Goal: Task Accomplishment & Management: Manage account settings

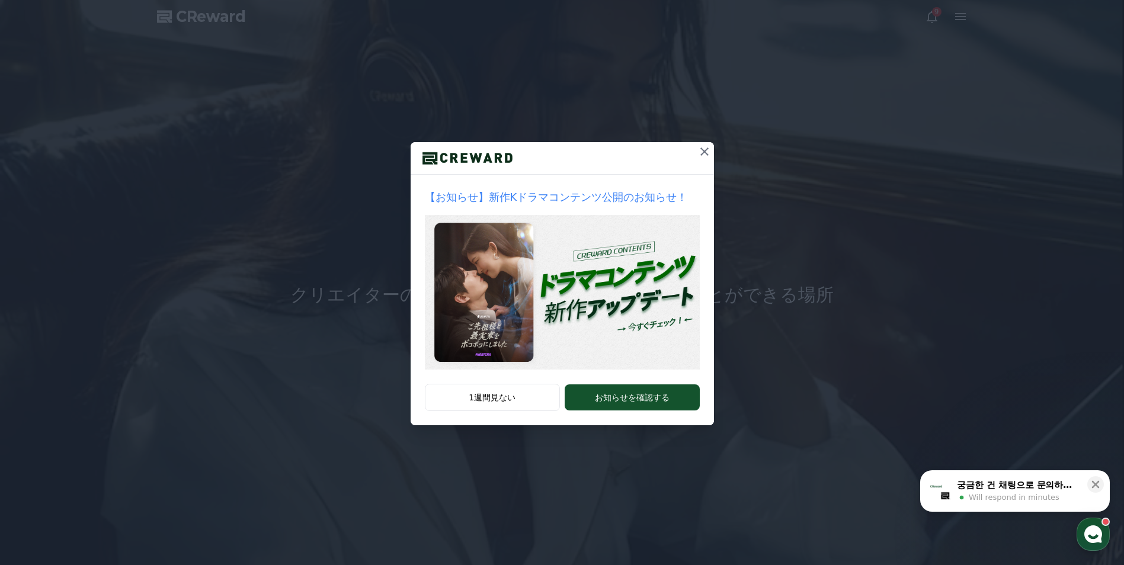
click at [572, 280] on img at bounding box center [562, 292] width 275 height 155
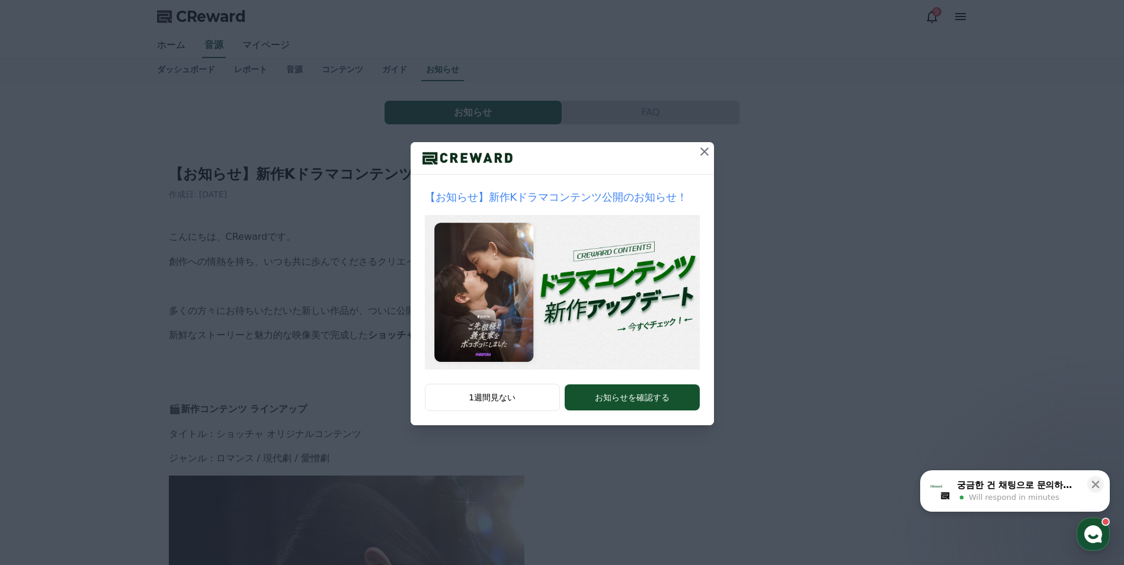
click at [575, 304] on img at bounding box center [562, 292] width 275 height 155
click at [703, 146] on icon at bounding box center [704, 152] width 14 height 14
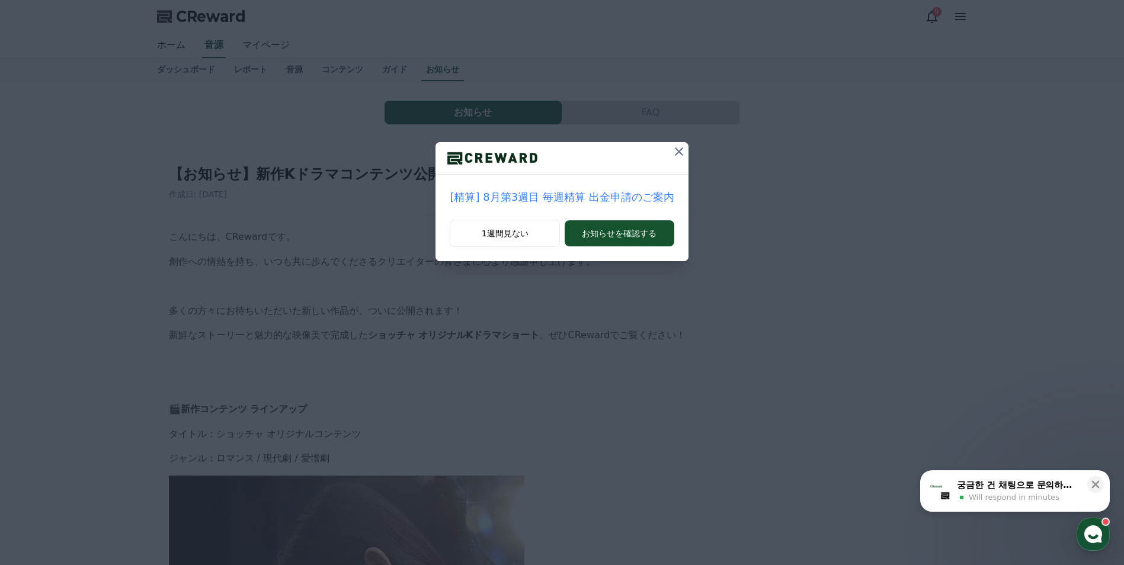
click at [676, 152] on icon at bounding box center [679, 152] width 14 height 14
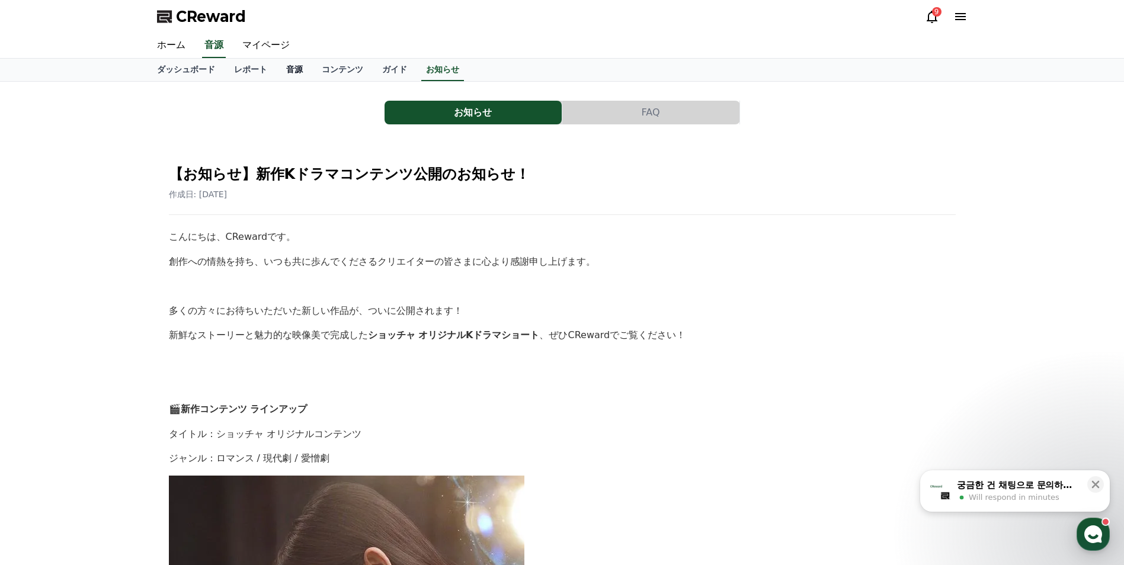
click at [277, 71] on link "音源" at bounding box center [295, 70] width 36 height 23
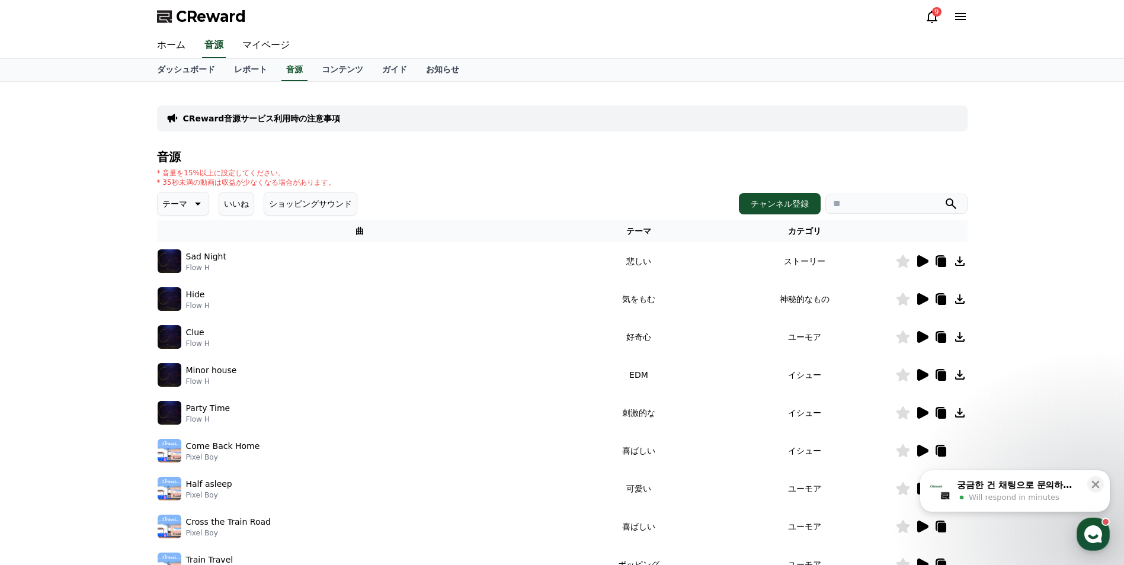
click at [919, 337] on icon at bounding box center [922, 337] width 11 height 12
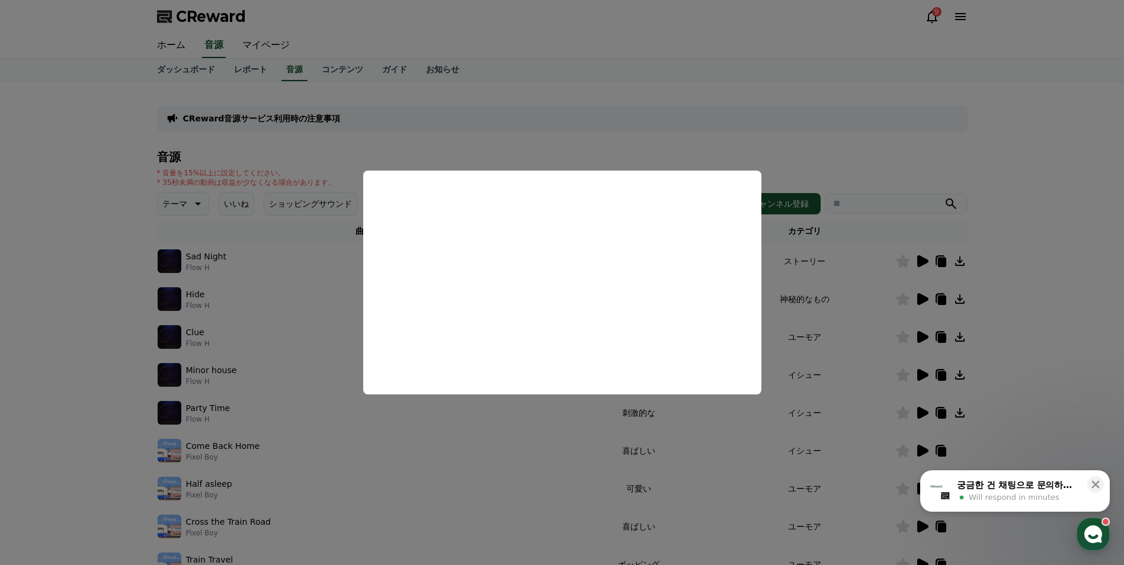
click at [647, 138] on button "close modal" at bounding box center [562, 282] width 1124 height 565
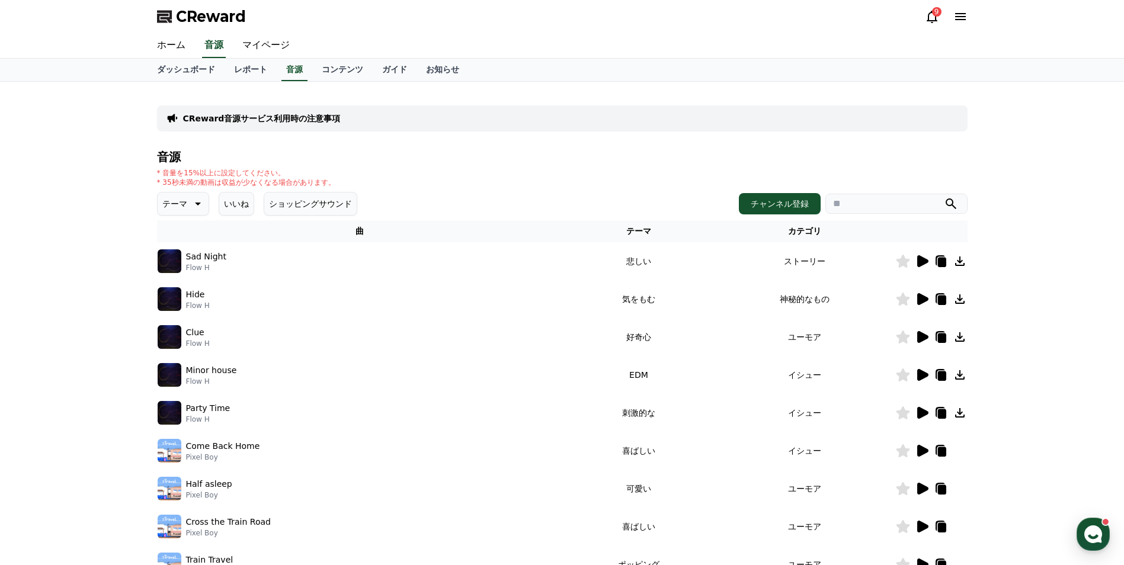
click at [661, 217] on div "音源 * 音量を15%以上に設定してください。 * 35秒未満の動画は収益が少なくなる場合があります。 テーマ いいね ショッピングサウンド チャンネル登録 …" at bounding box center [562, 398] width 811 height 495
click at [653, 230] on th "テーマ" at bounding box center [638, 231] width 151 height 22
click at [642, 233] on th "テーマ" at bounding box center [638, 231] width 151 height 22
click at [662, 214] on div "テーマ いいね ショッピングサウンド チャンネル登録" at bounding box center [562, 204] width 811 height 24
click at [191, 199] on icon at bounding box center [197, 204] width 14 height 14
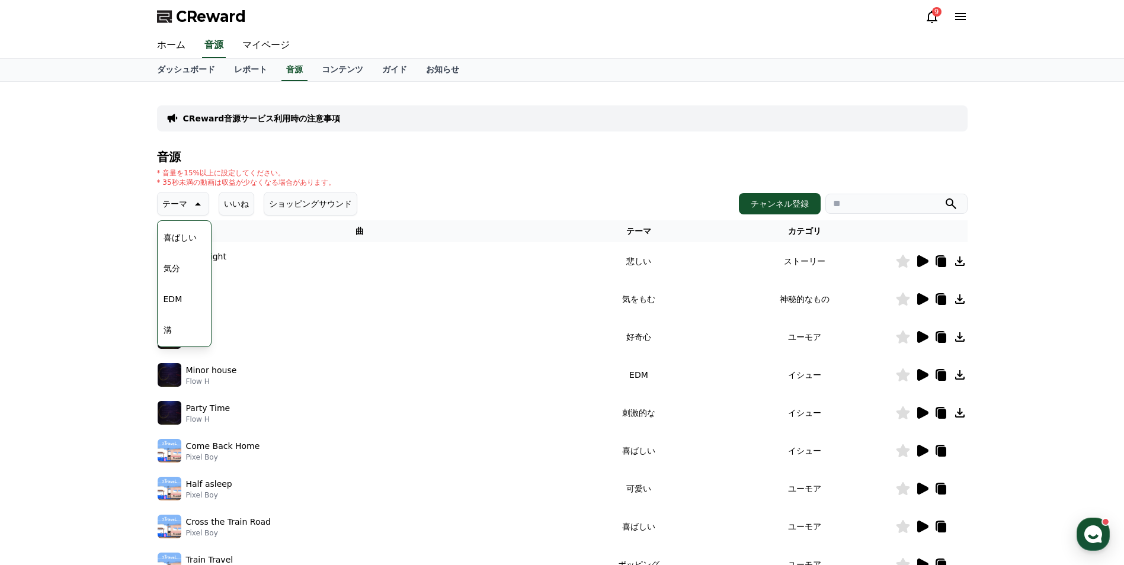
scroll to position [292, 0]
click at [176, 252] on button "喜ばしい" at bounding box center [180, 251] width 43 height 26
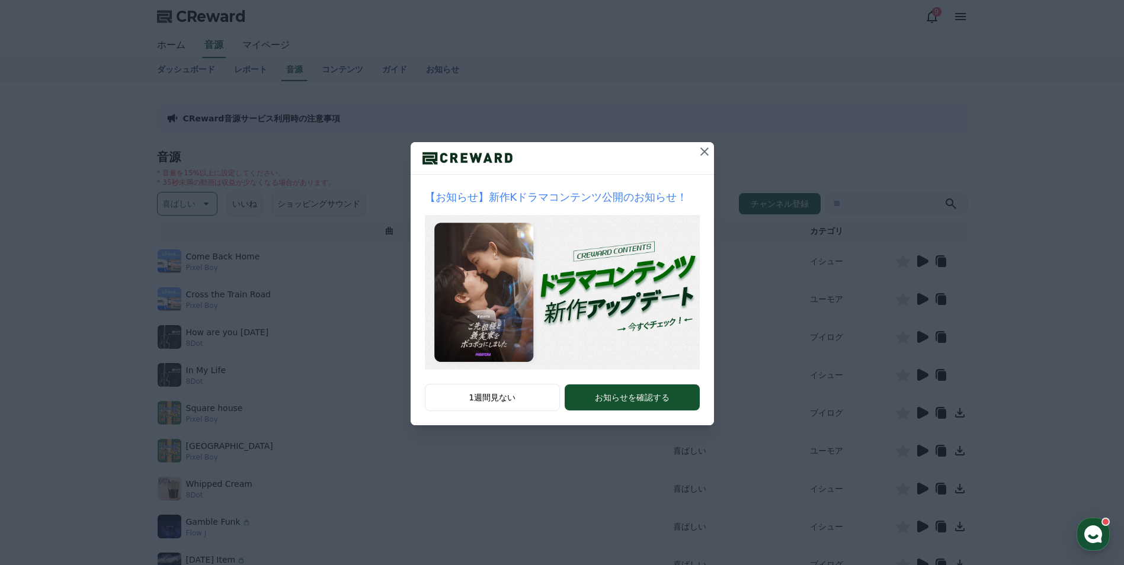
click at [705, 154] on icon at bounding box center [704, 152] width 14 height 14
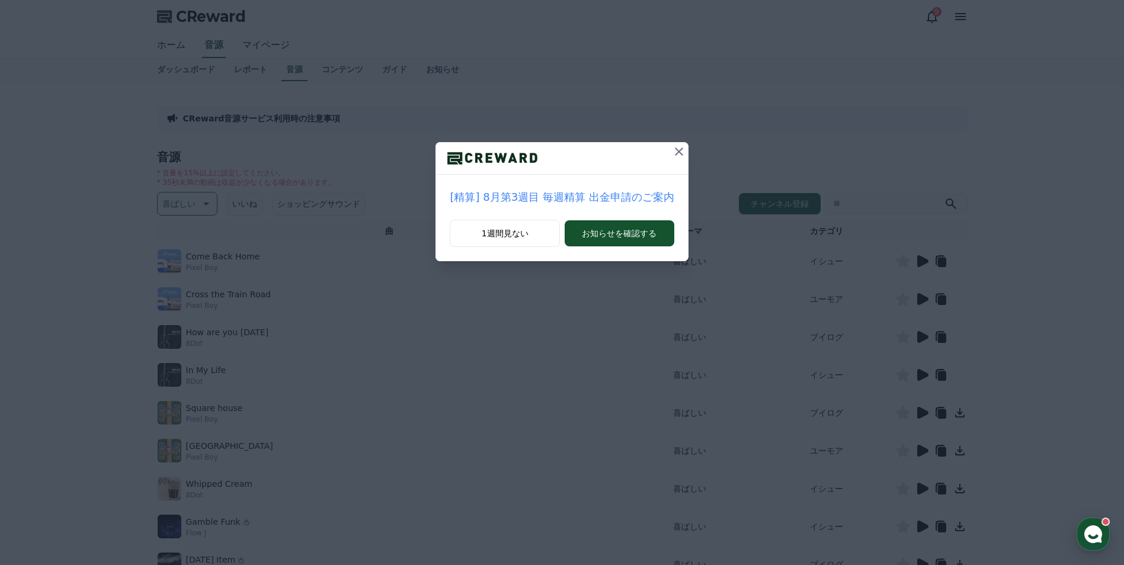
click at [677, 152] on icon at bounding box center [679, 152] width 14 height 14
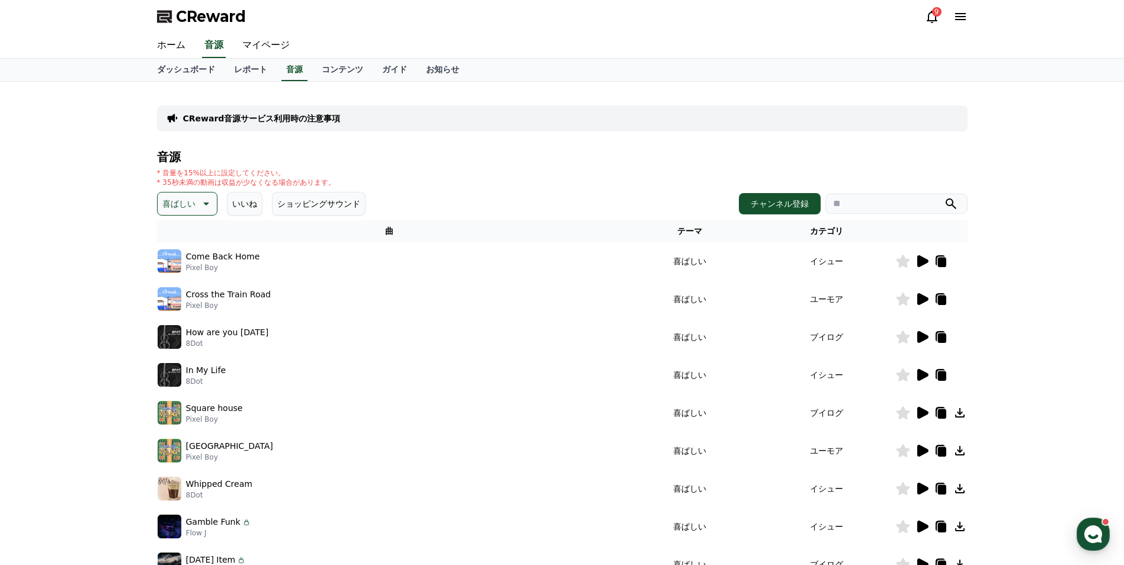
click at [920, 414] on icon at bounding box center [922, 413] width 11 height 12
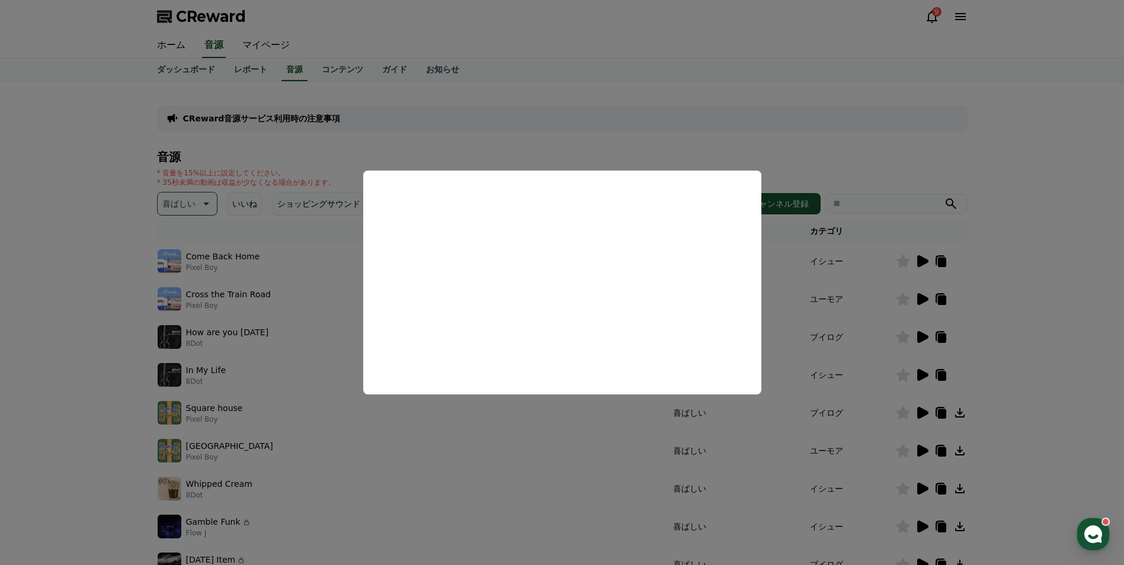
click at [919, 447] on button "close modal" at bounding box center [562, 282] width 1124 height 565
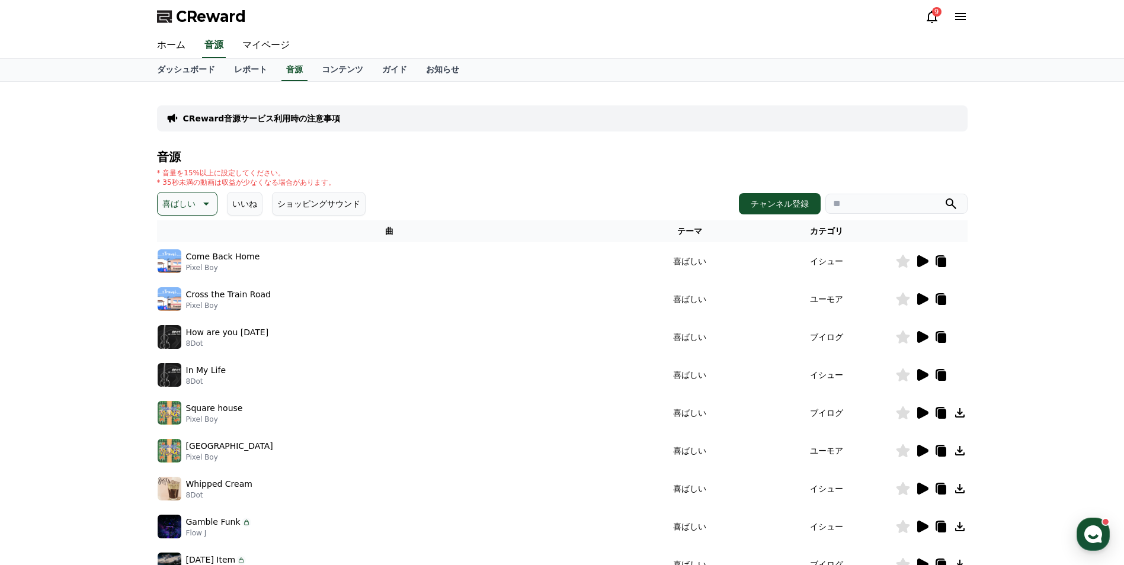
click at [919, 447] on icon at bounding box center [922, 451] width 11 height 12
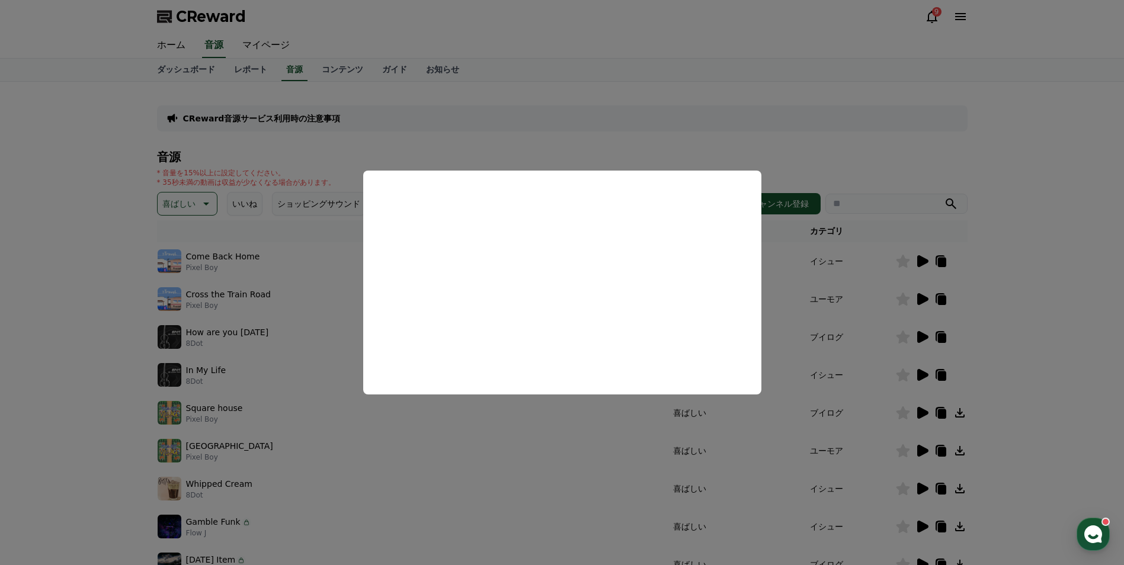
click at [200, 204] on button "close modal" at bounding box center [562, 282] width 1124 height 565
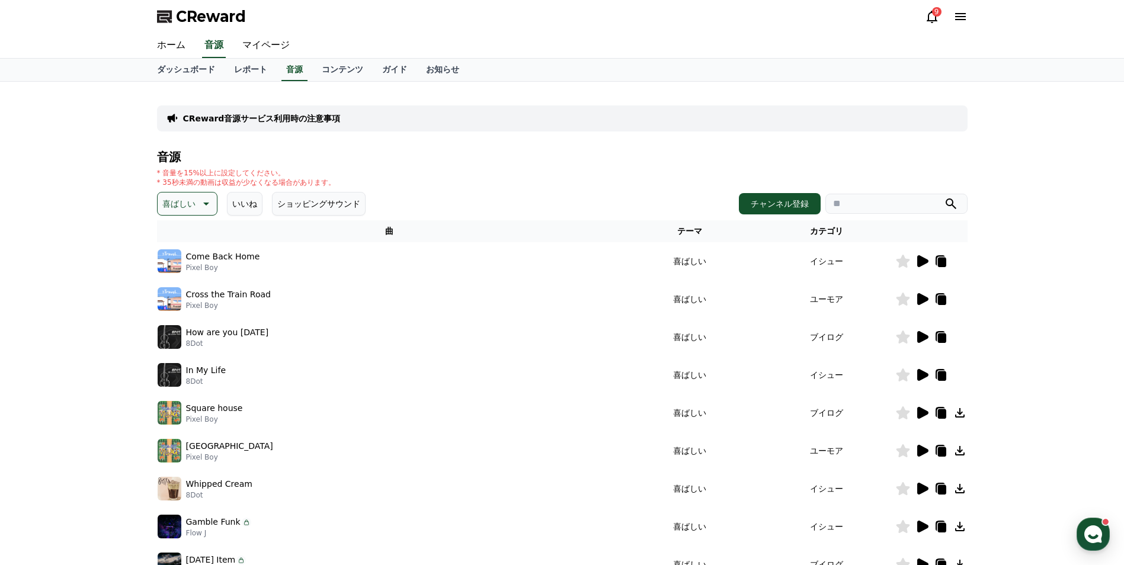
click at [203, 204] on icon at bounding box center [206, 204] width 6 height 3
click at [176, 244] on button "雄壮な" at bounding box center [176, 245] width 34 height 26
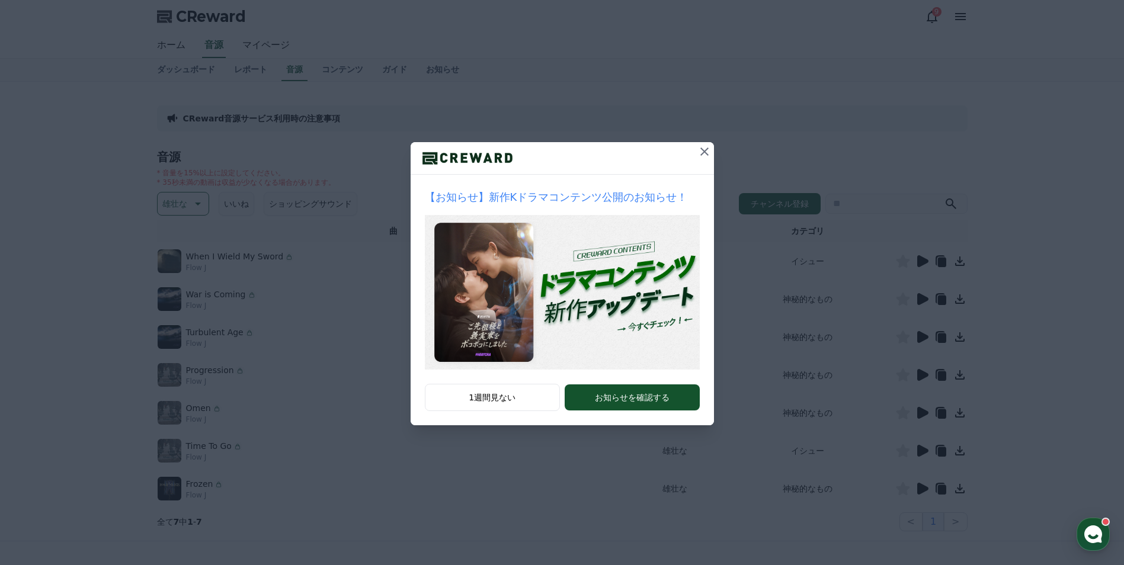
click at [709, 150] on icon at bounding box center [704, 152] width 14 height 14
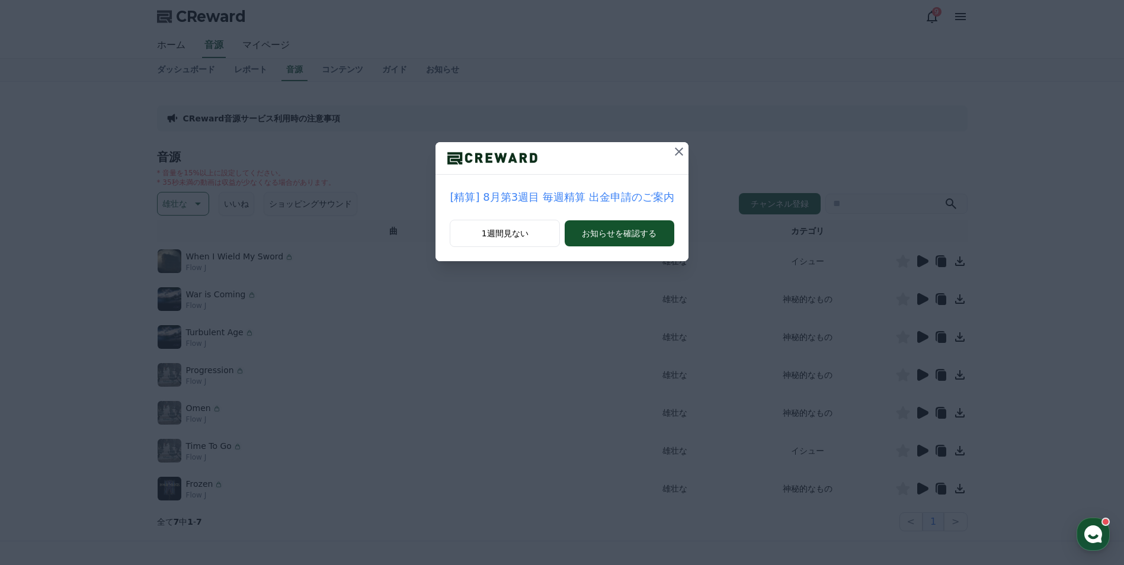
click at [677, 149] on icon at bounding box center [679, 152] width 8 height 8
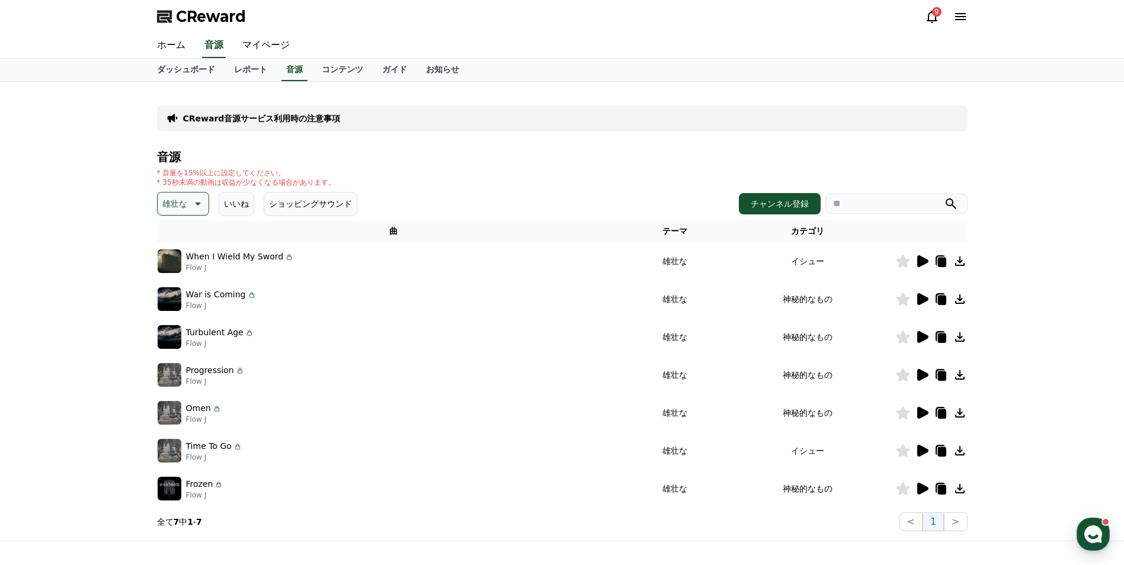
click at [921, 301] on icon at bounding box center [922, 299] width 11 height 12
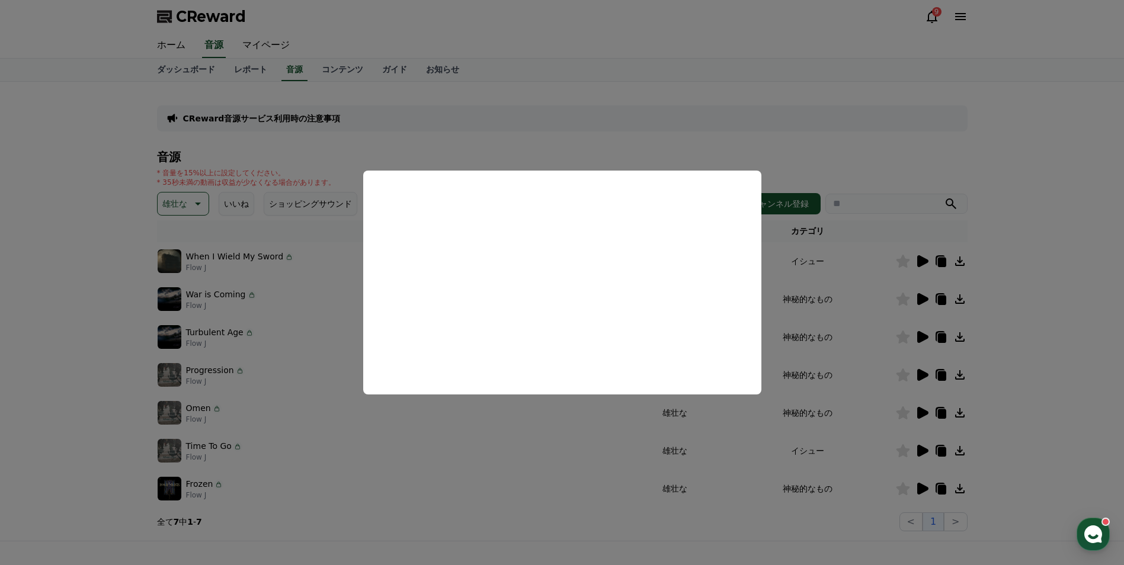
click at [930, 335] on button "close modal" at bounding box center [562, 282] width 1124 height 565
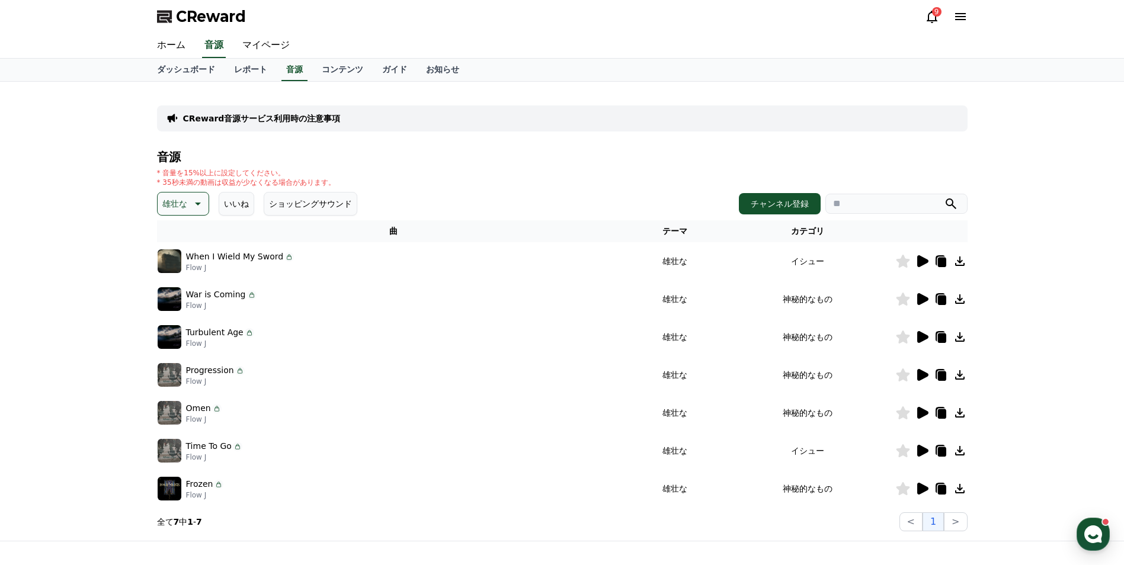
click at [925, 335] on icon at bounding box center [922, 337] width 11 height 12
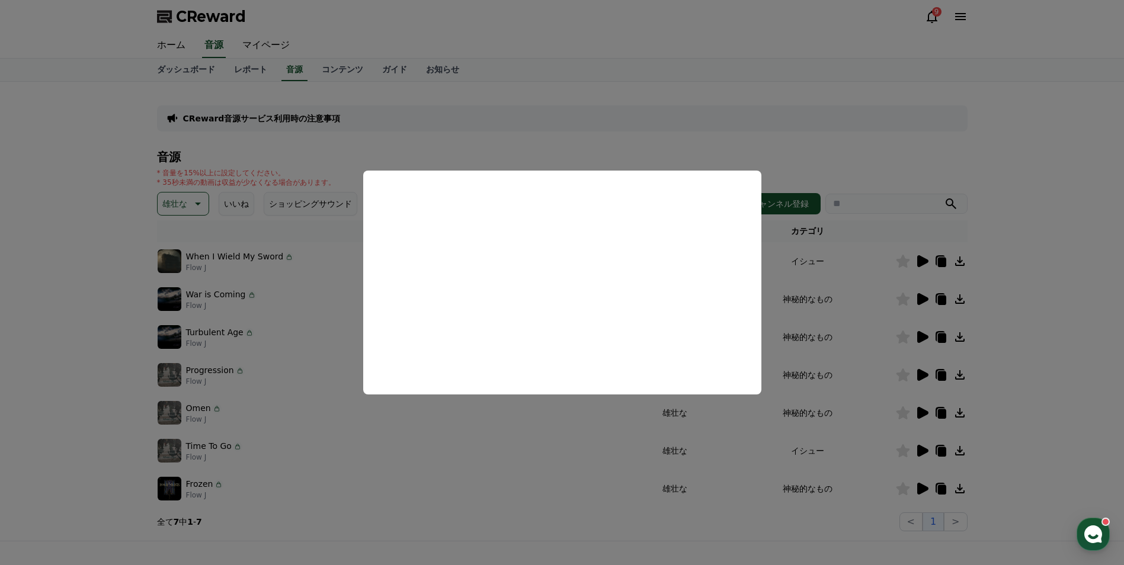
click at [920, 411] on button "close modal" at bounding box center [562, 282] width 1124 height 565
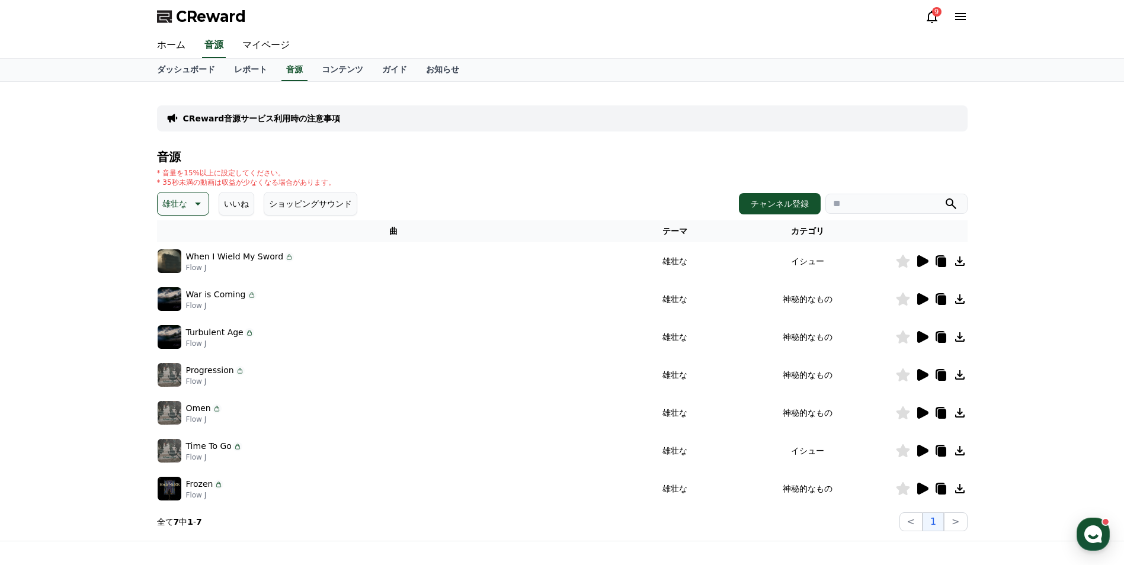
click at [924, 372] on icon at bounding box center [922, 375] width 11 height 12
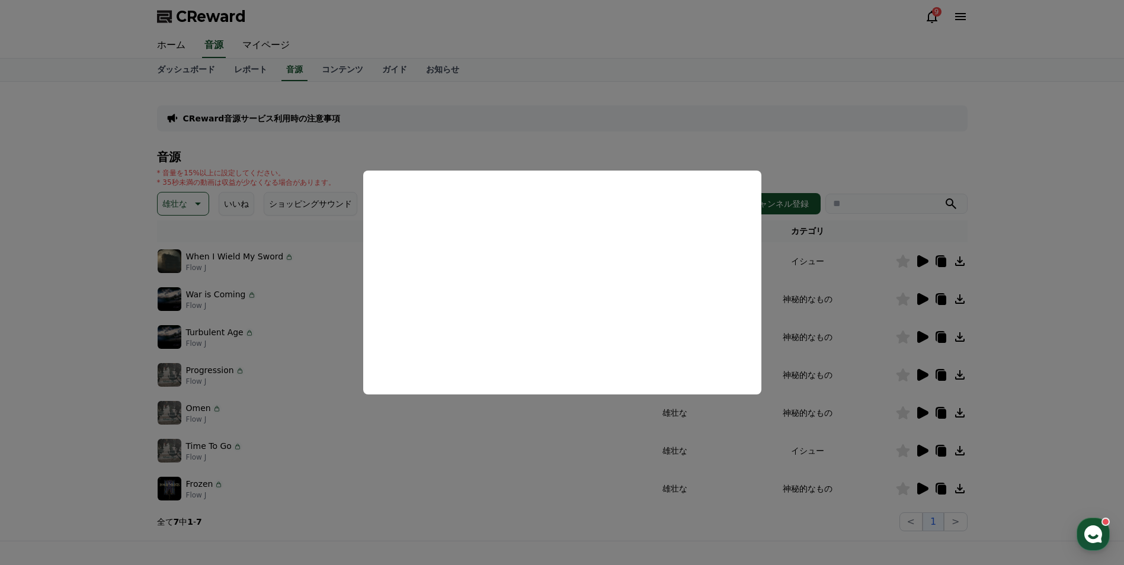
click at [915, 376] on button "close modal" at bounding box center [562, 282] width 1124 height 565
click at [915, 375] on icon at bounding box center [922, 375] width 14 height 14
click at [916, 372] on button "close modal" at bounding box center [562, 282] width 1124 height 565
click at [916, 372] on icon at bounding box center [922, 375] width 14 height 14
click at [920, 337] on button "close modal" at bounding box center [562, 282] width 1124 height 565
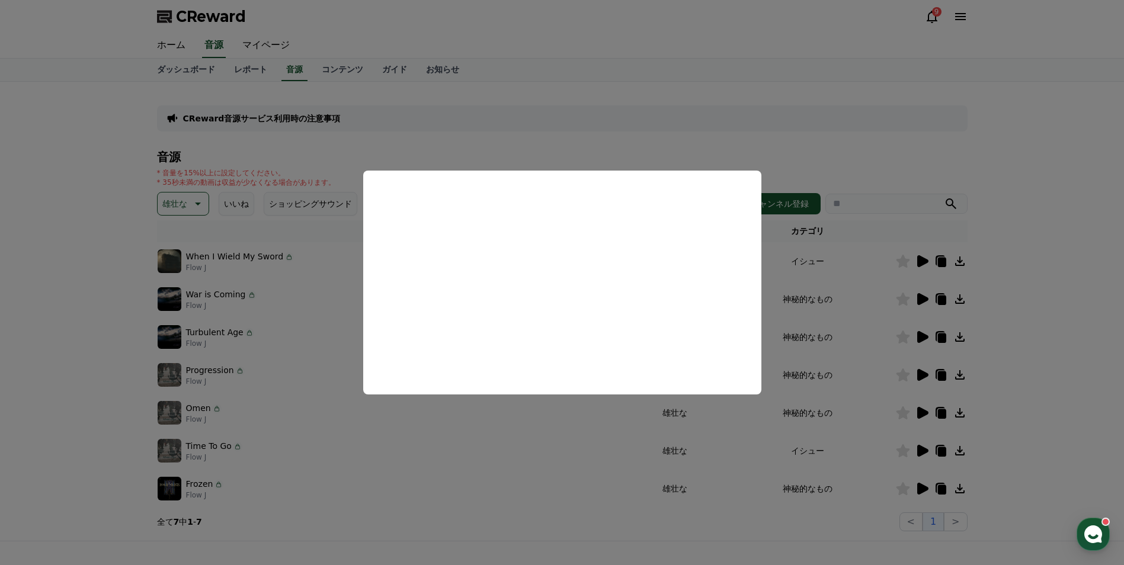
click at [919, 337] on icon at bounding box center [922, 337] width 11 height 12
click at [917, 484] on button "close modal" at bounding box center [562, 282] width 1124 height 565
click at [917, 484] on icon at bounding box center [922, 489] width 14 height 14
click at [921, 453] on button "close modal" at bounding box center [562, 282] width 1124 height 565
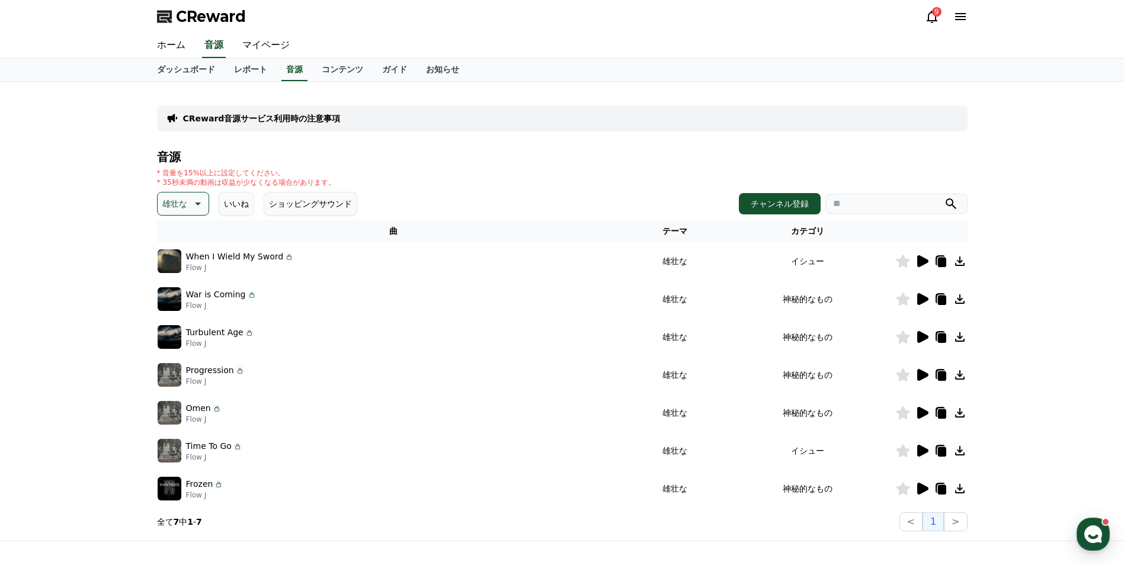
click at [917, 453] on icon at bounding box center [922, 451] width 14 height 14
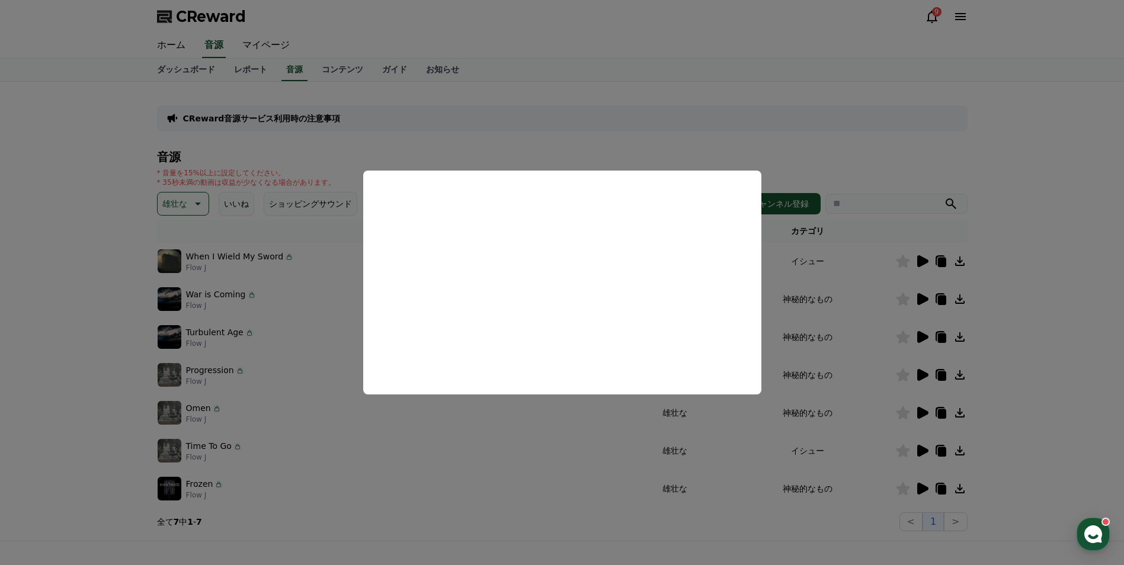
click at [960, 524] on button "close modal" at bounding box center [562, 282] width 1124 height 565
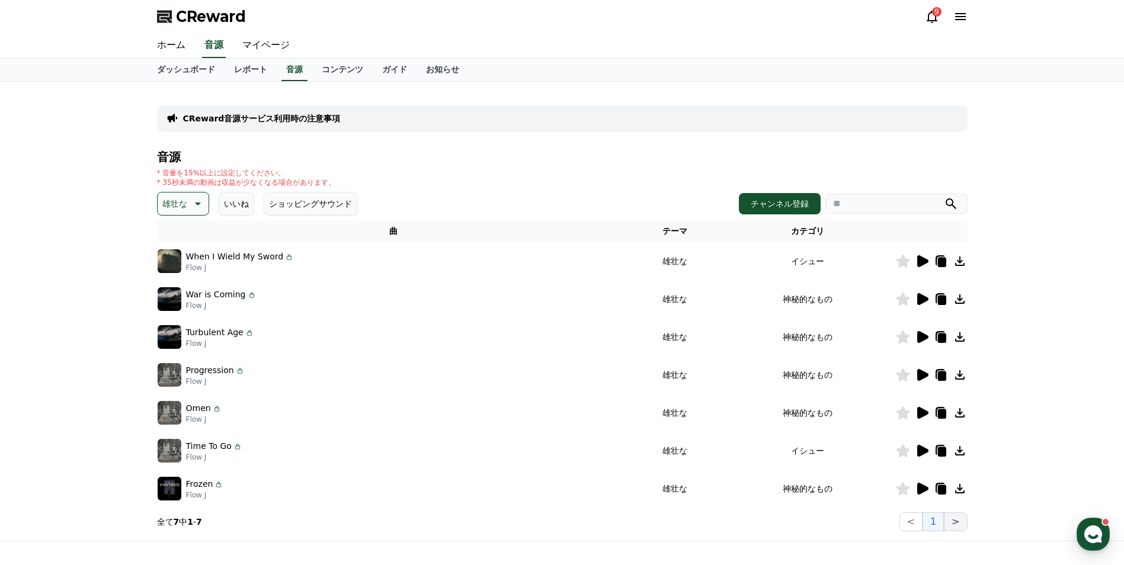
click at [960, 521] on button ">" at bounding box center [955, 522] width 23 height 19
click at [958, 516] on button ">" at bounding box center [955, 522] width 23 height 19
click at [203, 201] on button "雄壮な" at bounding box center [183, 204] width 52 height 24
click at [178, 268] on button "EDM" at bounding box center [173, 268] width 28 height 26
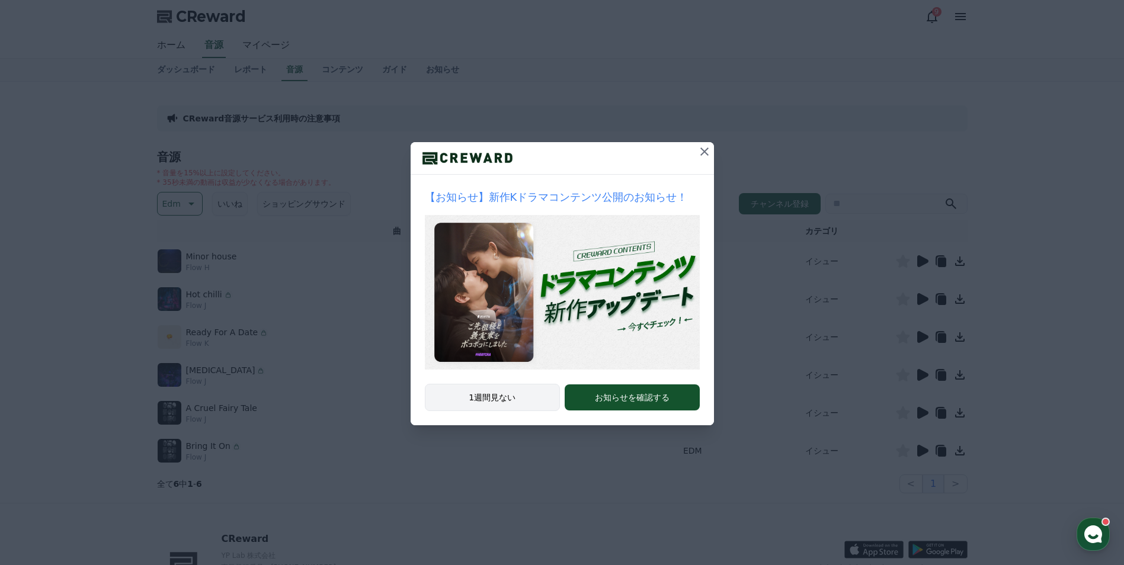
click at [524, 393] on button "1週間見ない" at bounding box center [493, 397] width 136 height 27
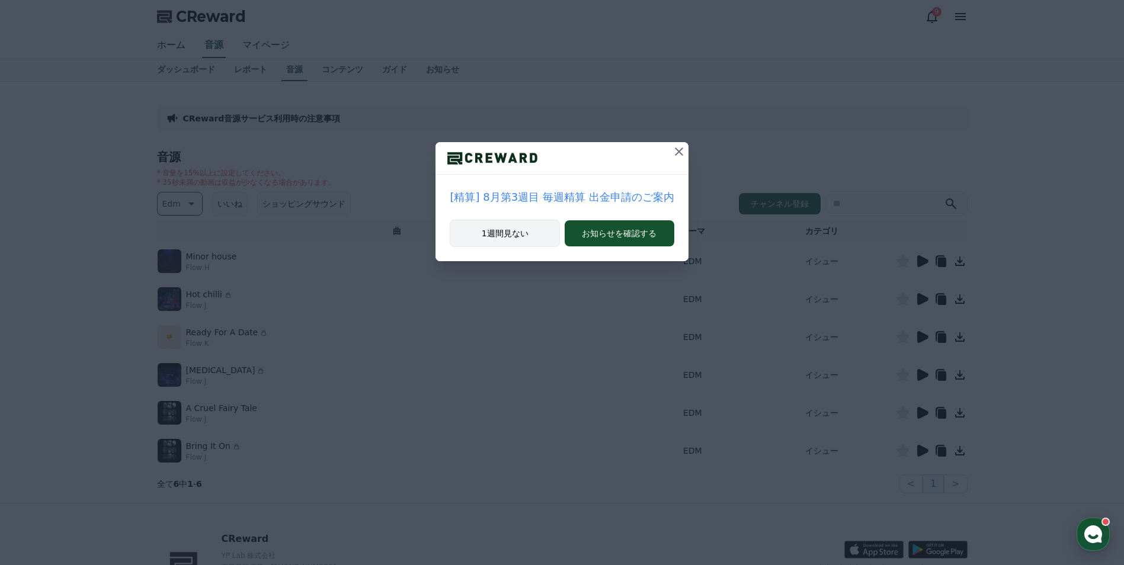
click at [528, 235] on button "1週間見ない" at bounding box center [505, 233] width 110 height 27
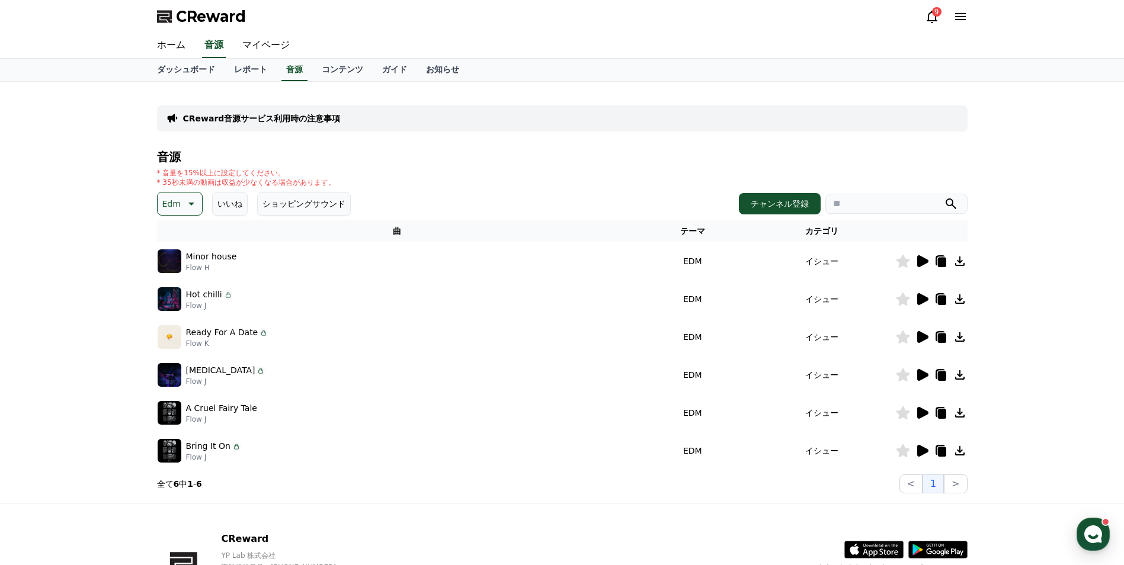
click at [921, 452] on icon at bounding box center [922, 451] width 11 height 12
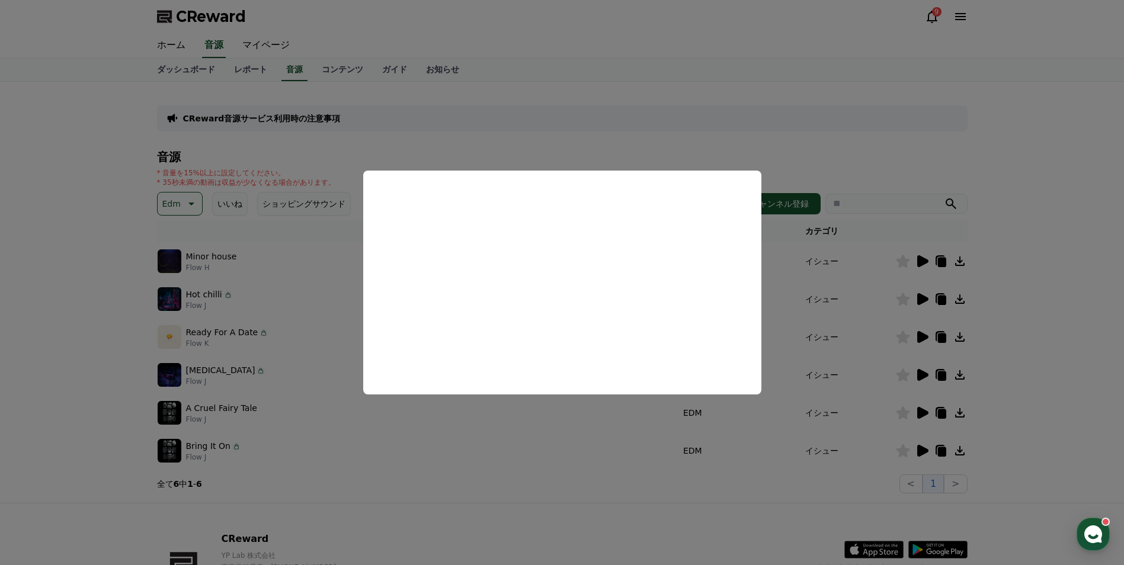
click at [916, 411] on button "close modal" at bounding box center [562, 282] width 1124 height 565
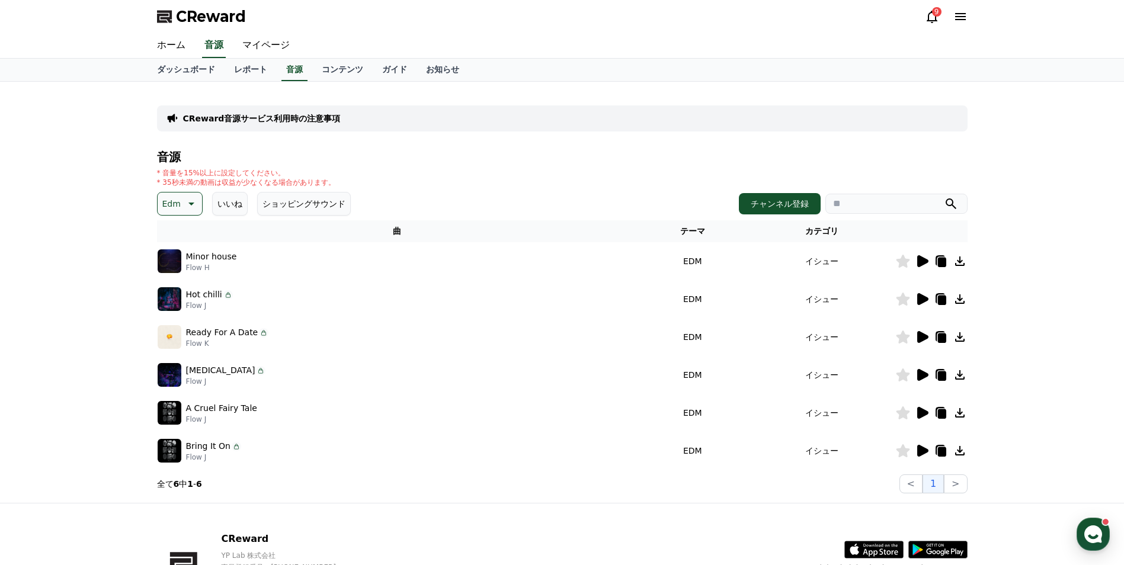
click at [921, 411] on icon at bounding box center [922, 413] width 11 height 12
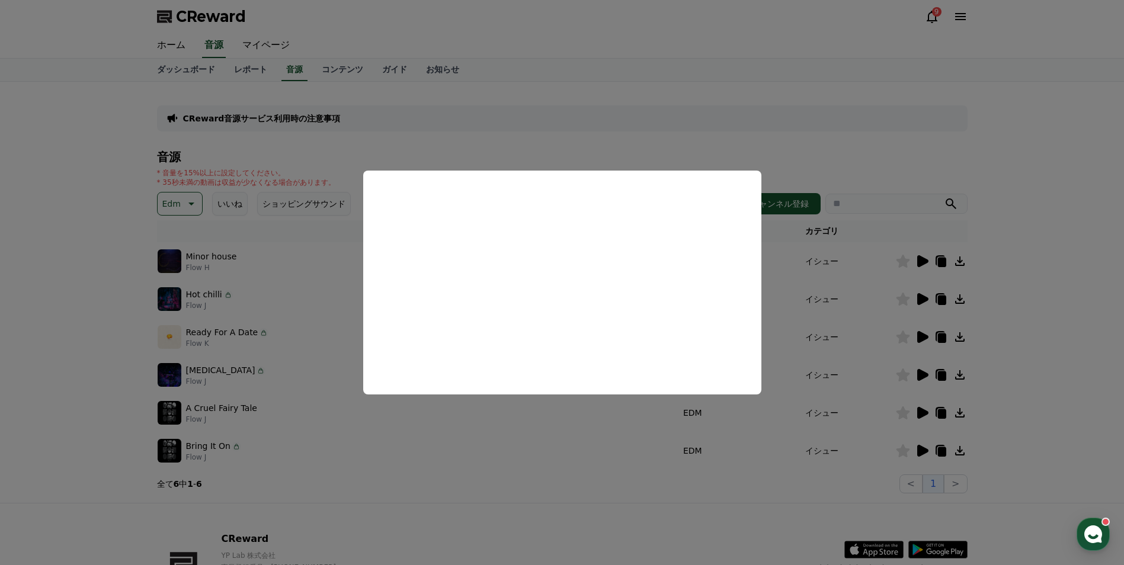
click at [917, 373] on button "close modal" at bounding box center [562, 282] width 1124 height 565
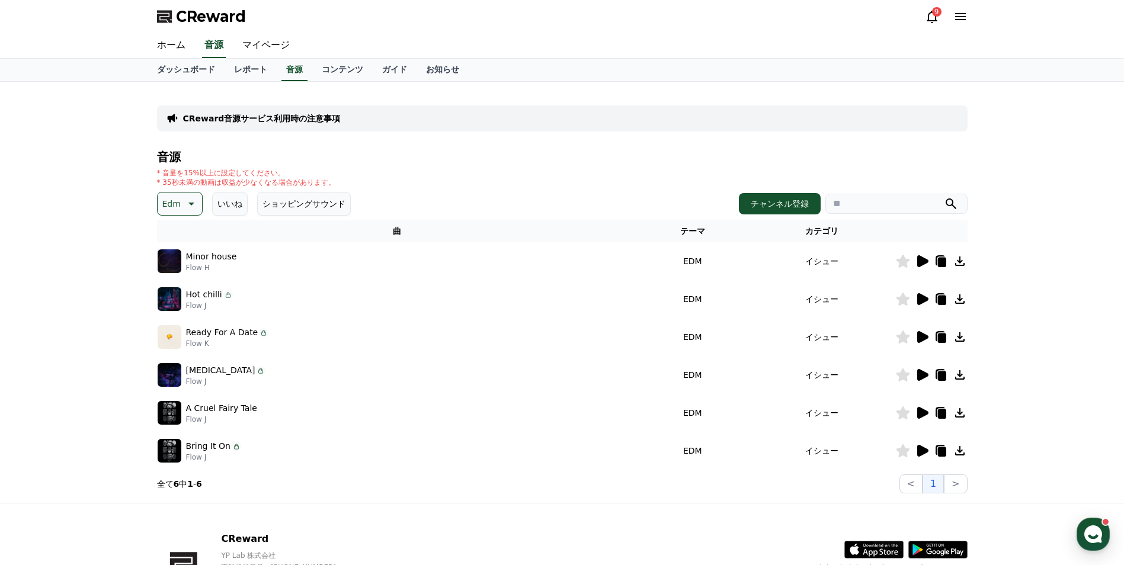
click at [537, 331] on div "Ready For A Date Flow K" at bounding box center [397, 337] width 479 height 24
click at [918, 376] on icon at bounding box center [922, 375] width 11 height 12
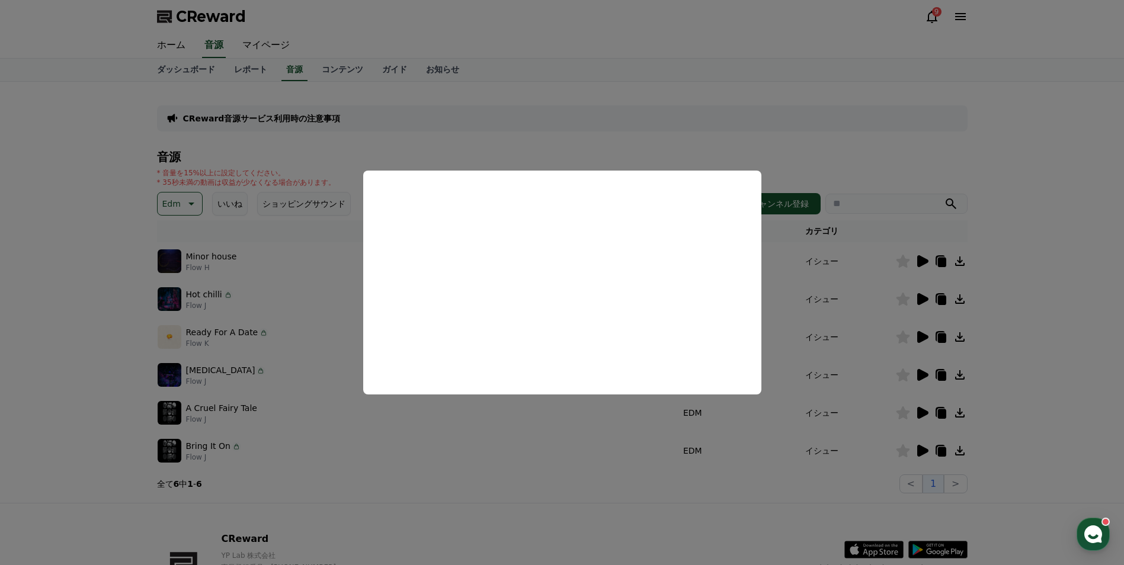
click at [921, 333] on button "close modal" at bounding box center [562, 282] width 1124 height 565
click at [921, 333] on icon at bounding box center [922, 337] width 11 height 12
click at [314, 237] on button "close modal" at bounding box center [562, 282] width 1124 height 565
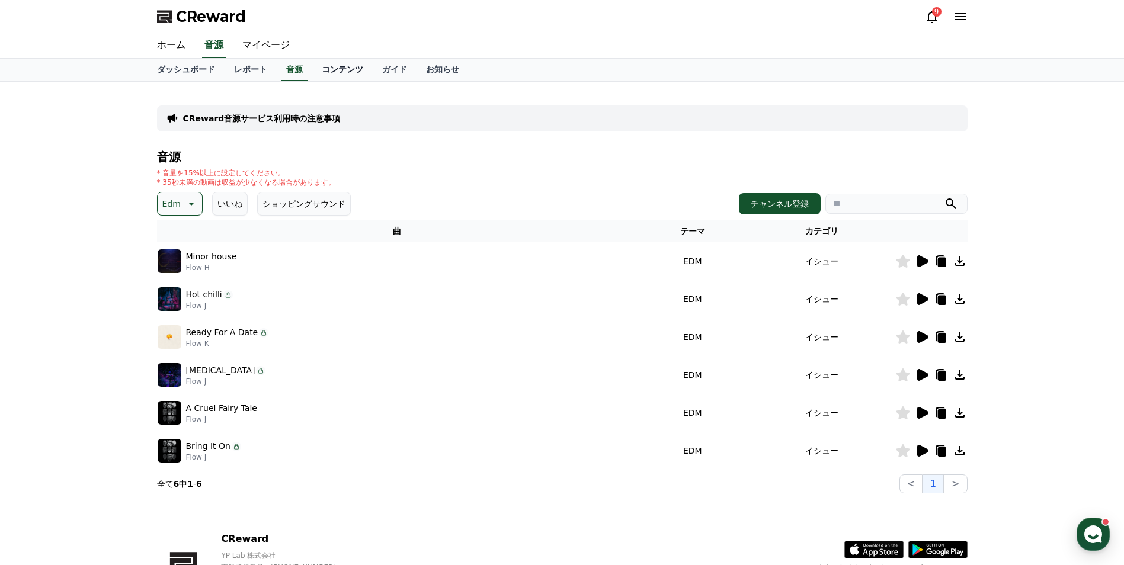
click at [318, 71] on link "コンテンツ" at bounding box center [342, 70] width 60 height 23
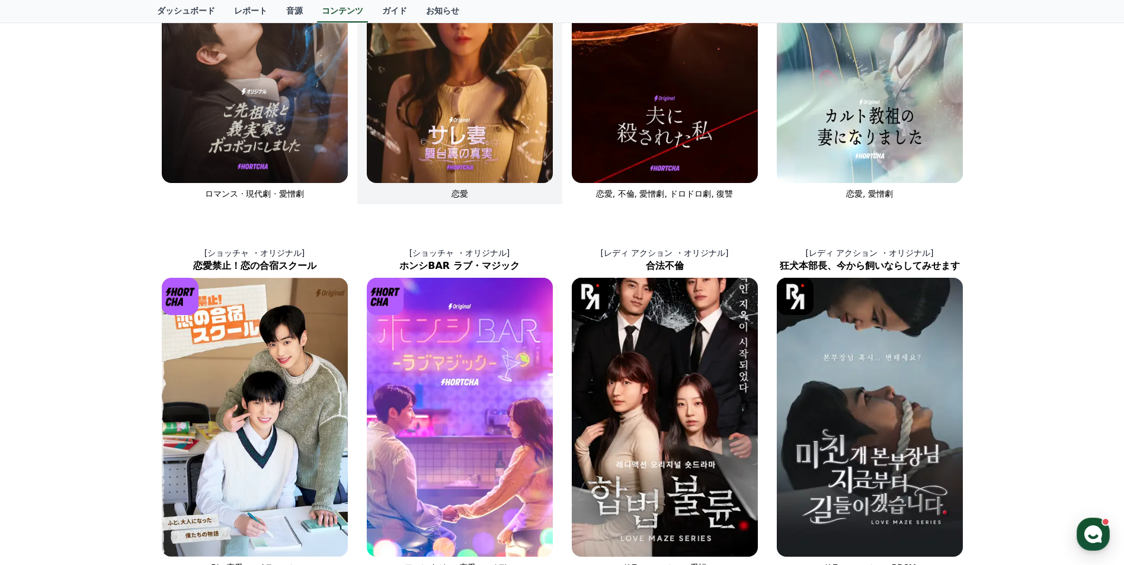
scroll to position [711, 0]
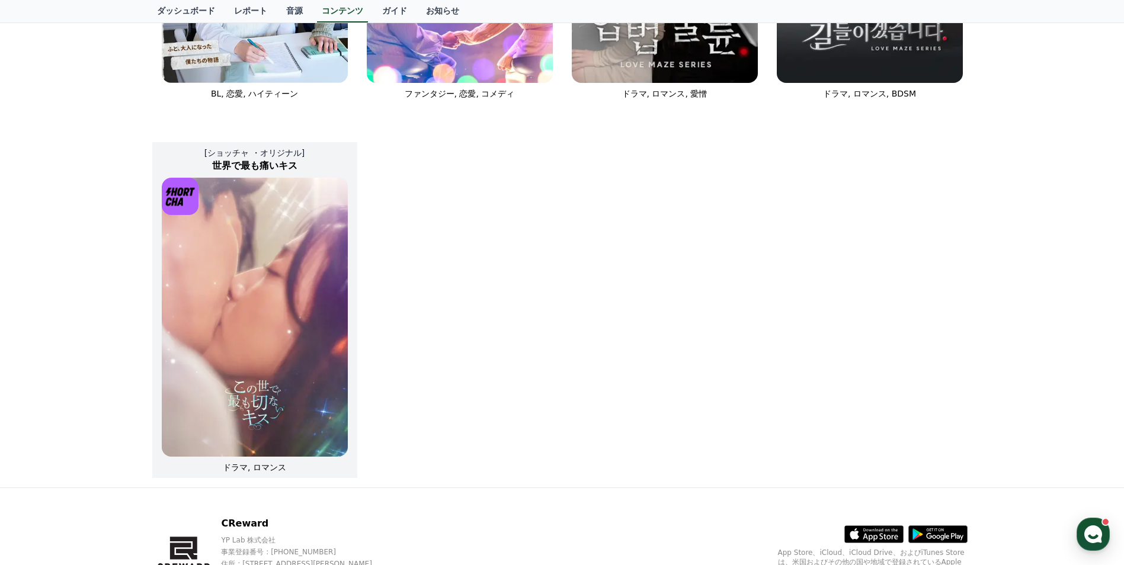
click at [302, 318] on img at bounding box center [255, 317] width 186 height 279
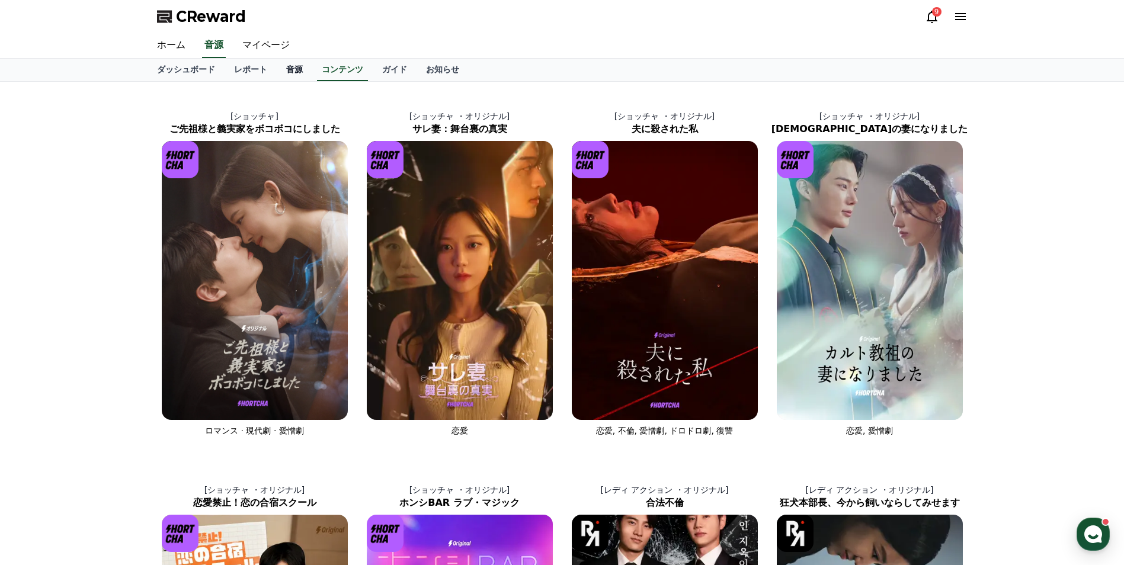
click at [277, 71] on link "音源" at bounding box center [295, 70] width 36 height 23
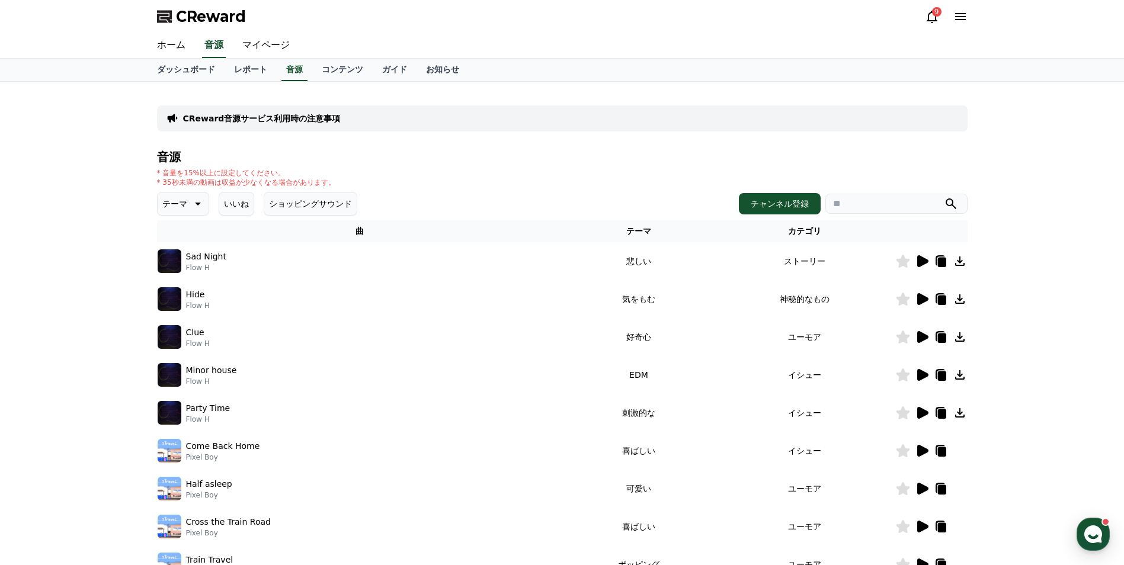
click at [870, 201] on input "search" at bounding box center [896, 204] width 142 height 20
click at [947, 201] on icon "submit" at bounding box center [951, 203] width 11 height 11
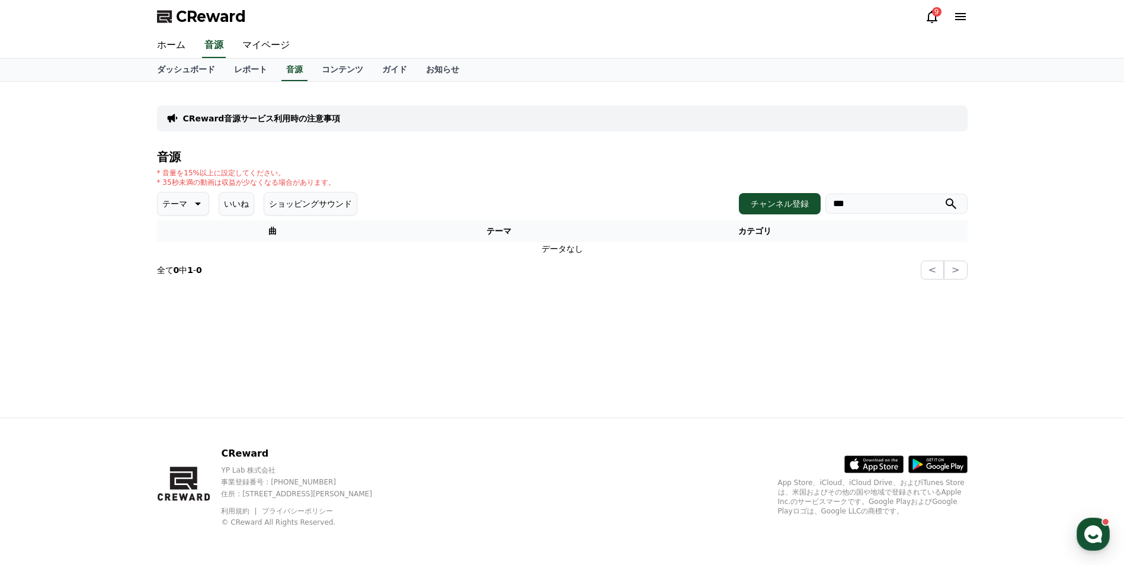
click at [907, 212] on input "***" at bounding box center [896, 204] width 142 height 20
type input "*"
click at [283, 201] on button "ショッピングサウンド" at bounding box center [311, 204] width 94 height 24
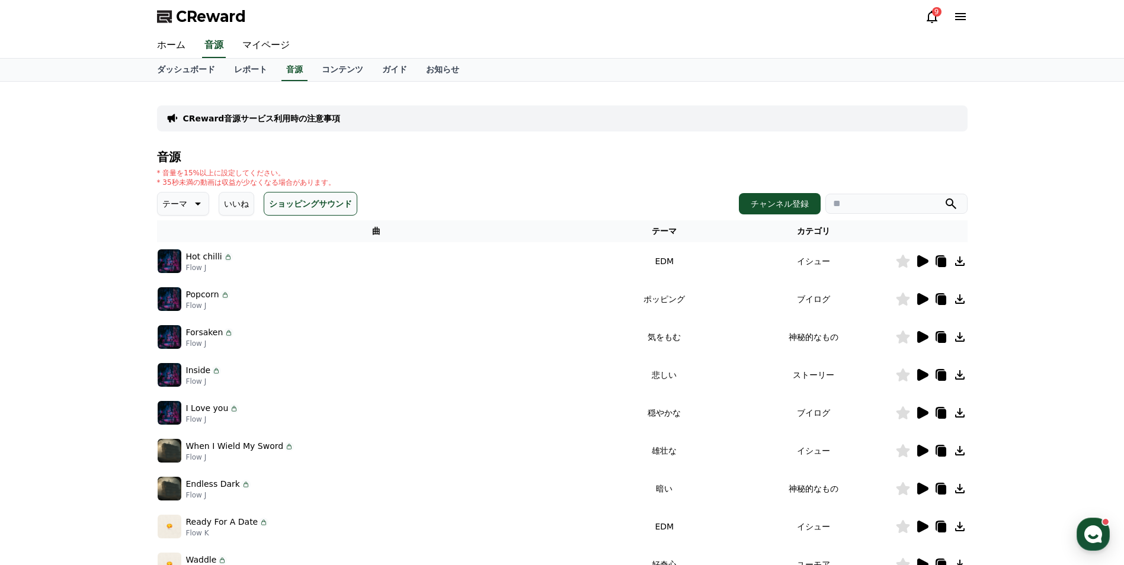
click at [228, 207] on button "いいね" at bounding box center [237, 204] width 36 height 24
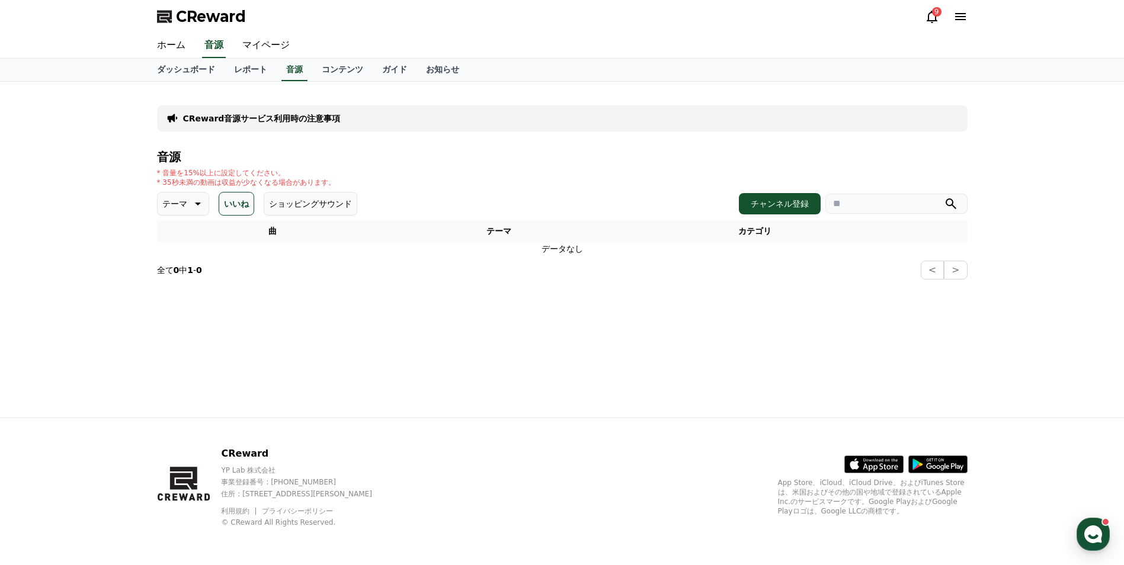
click at [196, 201] on icon at bounding box center [197, 204] width 14 height 14
click at [185, 258] on button "明るい" at bounding box center [176, 255] width 34 height 26
click at [229, 212] on button "いいね" at bounding box center [237, 204] width 36 height 24
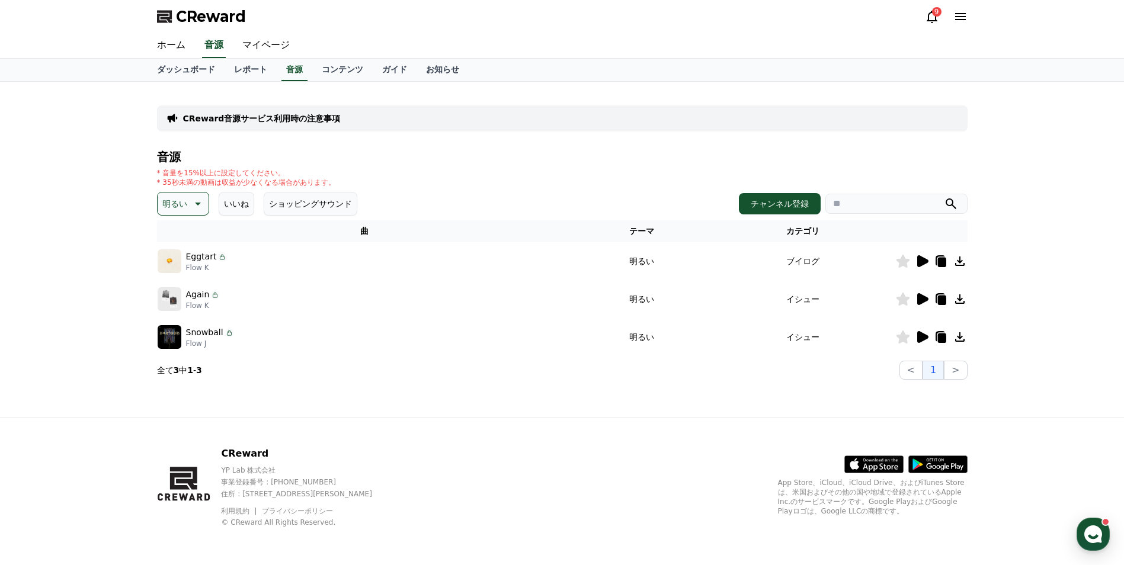
click at [916, 261] on icon at bounding box center [922, 261] width 14 height 14
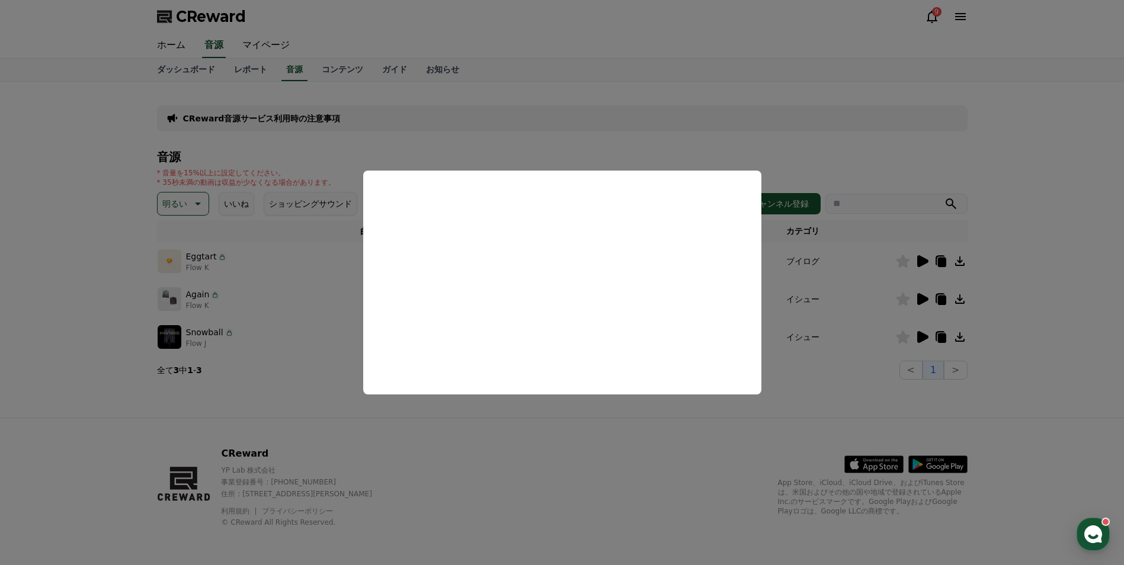
click at [320, 301] on button "close modal" at bounding box center [562, 282] width 1124 height 565
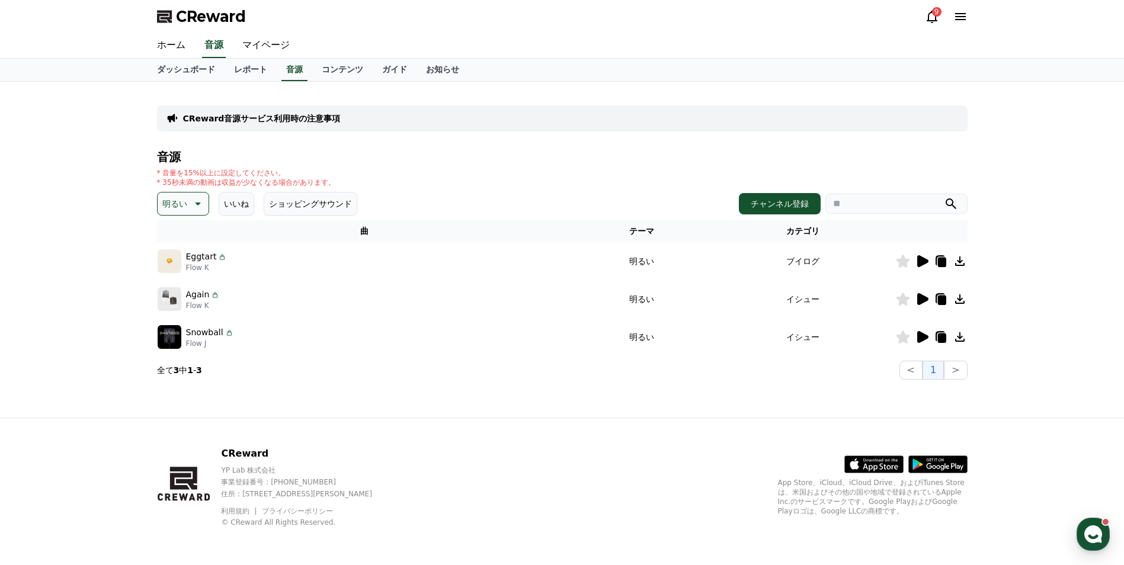
click at [915, 296] on icon at bounding box center [922, 299] width 14 height 14
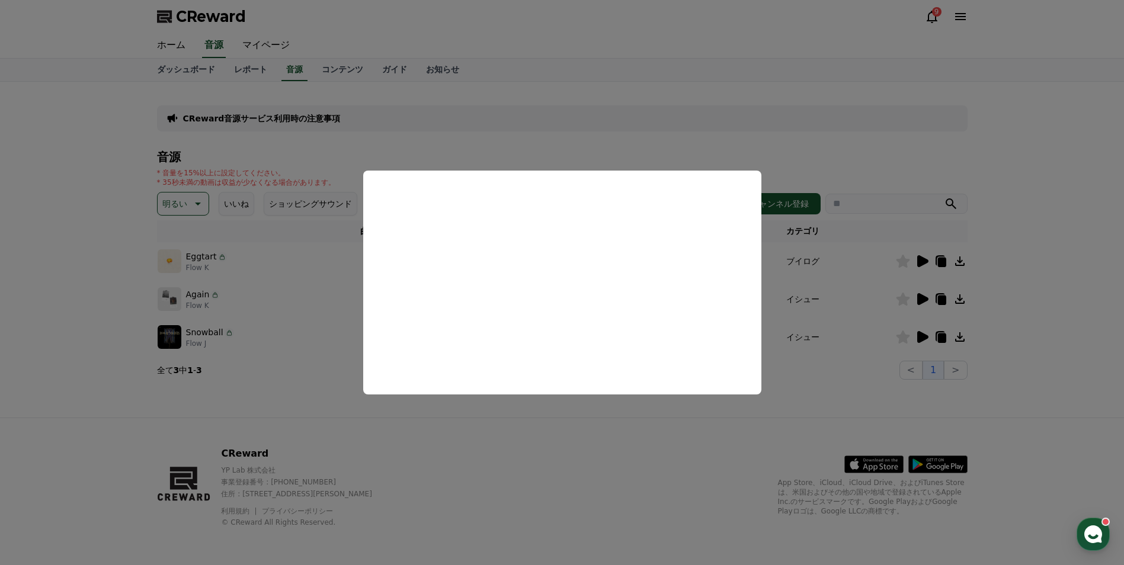
click at [868, 370] on button "close modal" at bounding box center [562, 282] width 1124 height 565
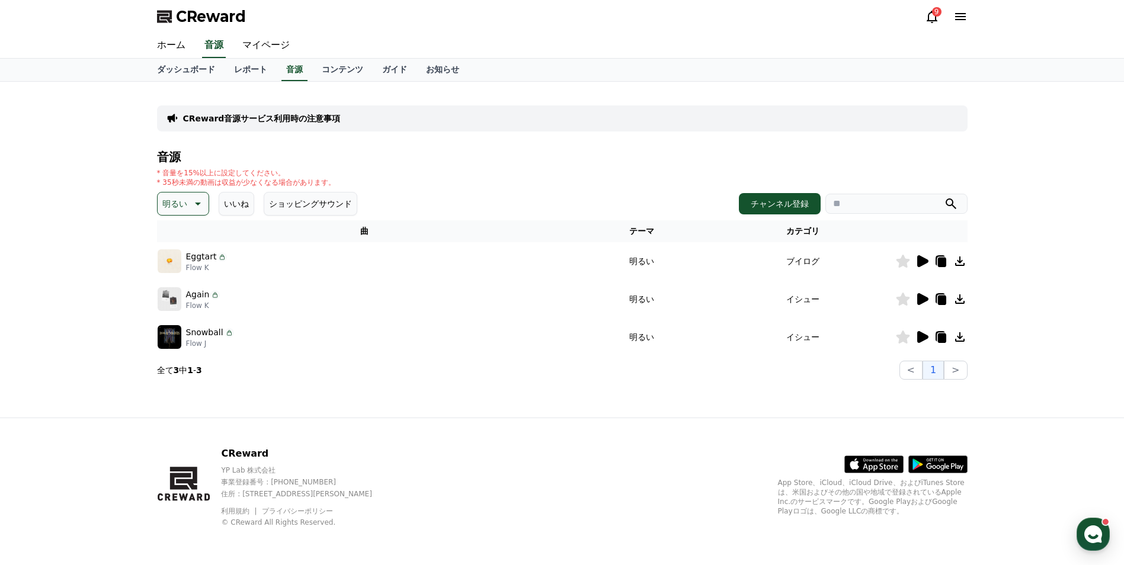
click at [924, 335] on icon at bounding box center [922, 337] width 11 height 12
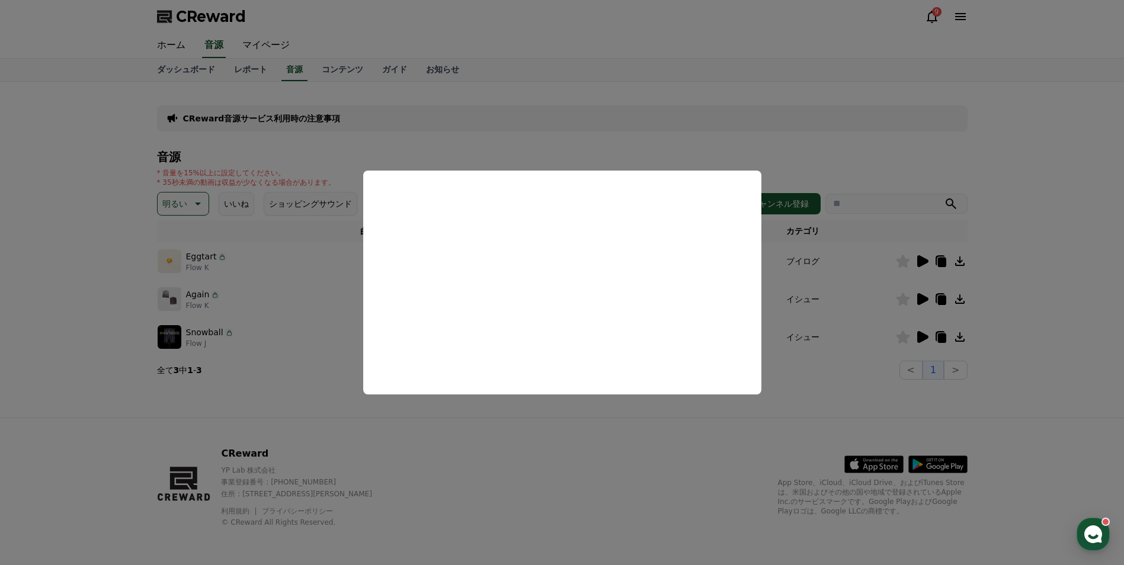
click at [270, 257] on button "close modal" at bounding box center [562, 282] width 1124 height 565
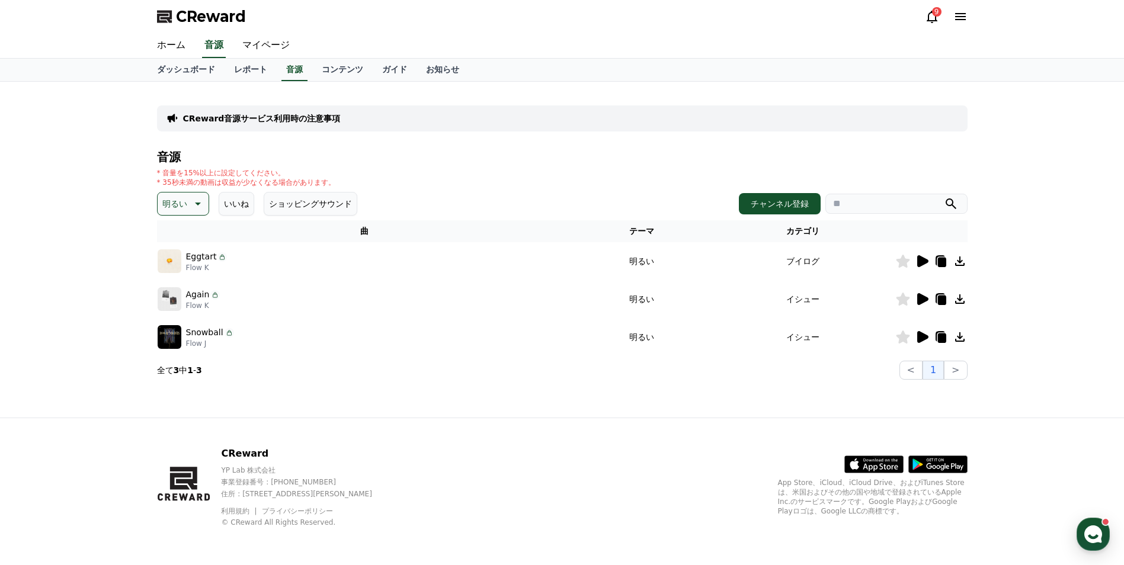
click at [921, 260] on icon at bounding box center [922, 261] width 11 height 12
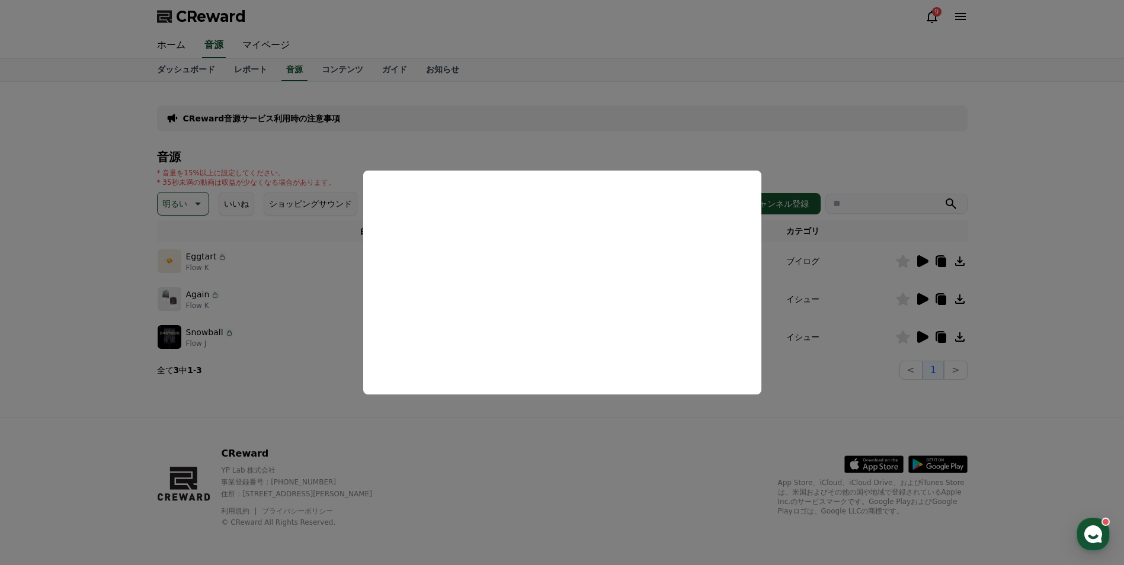
click at [310, 356] on button "close modal" at bounding box center [562, 282] width 1124 height 565
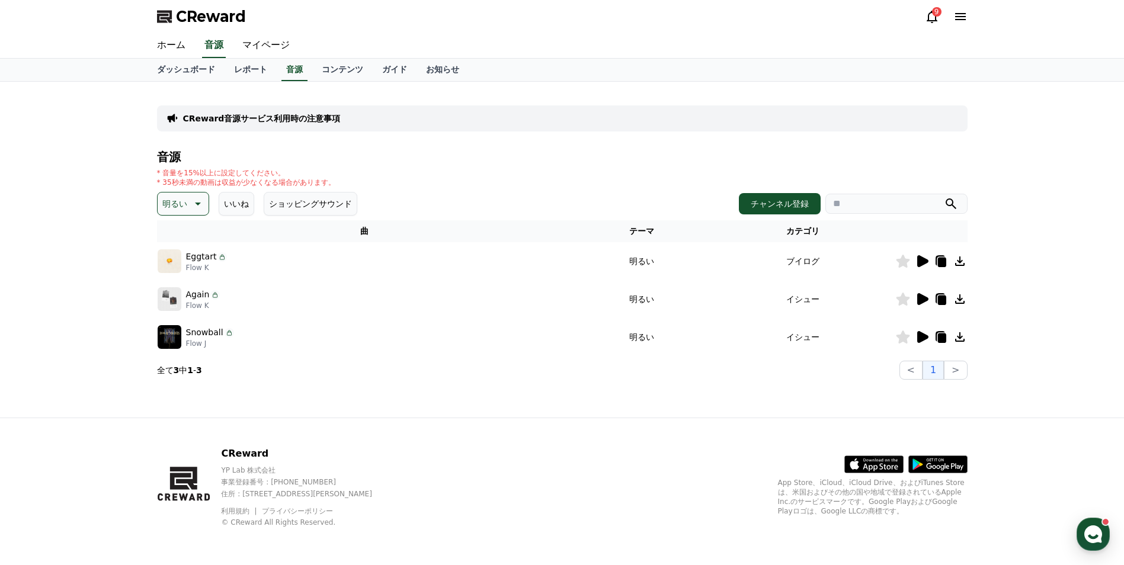
click at [244, 252] on div "Eggtart Flow K" at bounding box center [365, 261] width 414 height 24
click at [239, 254] on div "Eggtart Flow K" at bounding box center [365, 261] width 414 height 24
click at [236, 261] on div "Eggtart Flow K" at bounding box center [365, 261] width 414 height 24
click at [203, 256] on p "Eggtart" at bounding box center [201, 257] width 31 height 12
click at [217, 258] on icon at bounding box center [221, 256] width 9 height 9
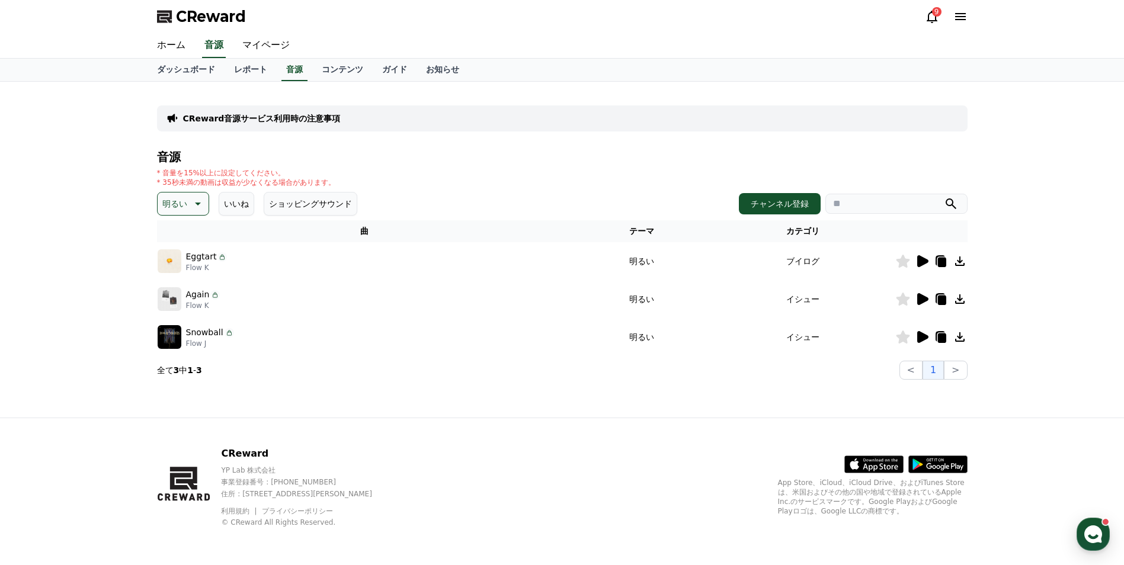
drag, startPoint x: 217, startPoint y: 258, endPoint x: 191, endPoint y: 263, distance: 26.6
click at [191, 263] on p "Flow K" at bounding box center [206, 267] width 41 height 9
drag, startPoint x: 197, startPoint y: 262, endPoint x: 210, endPoint y: 245, distance: 21.6
click at [210, 245] on td "Eggtart Flow K" at bounding box center [364, 261] width 415 height 38
drag, startPoint x: 210, startPoint y: 245, endPoint x: 351, endPoint y: 267, distance: 142.8
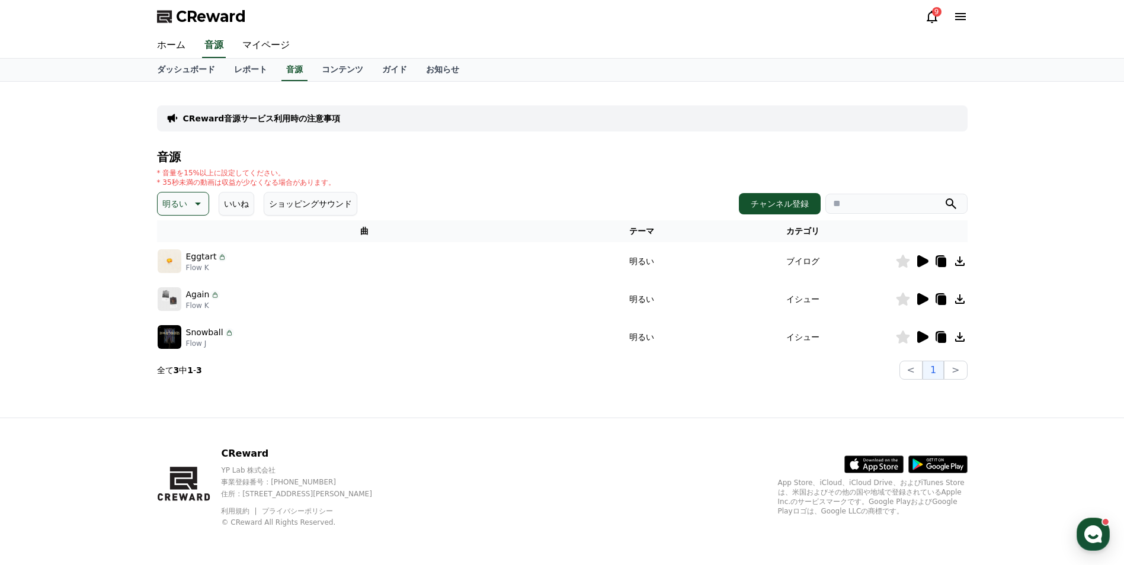
click at [351, 267] on div "Eggtart Flow K" at bounding box center [365, 261] width 414 height 24
click at [352, 266] on div "Eggtart Flow K" at bounding box center [365, 261] width 414 height 24
click at [350, 262] on div "Eggtart Flow K" at bounding box center [365, 261] width 414 height 24
drag, startPoint x: 349, startPoint y: 262, endPoint x: 338, endPoint y: 262, distance: 10.7
click at [338, 262] on div "Eggtart Flow K" at bounding box center [365, 261] width 414 height 24
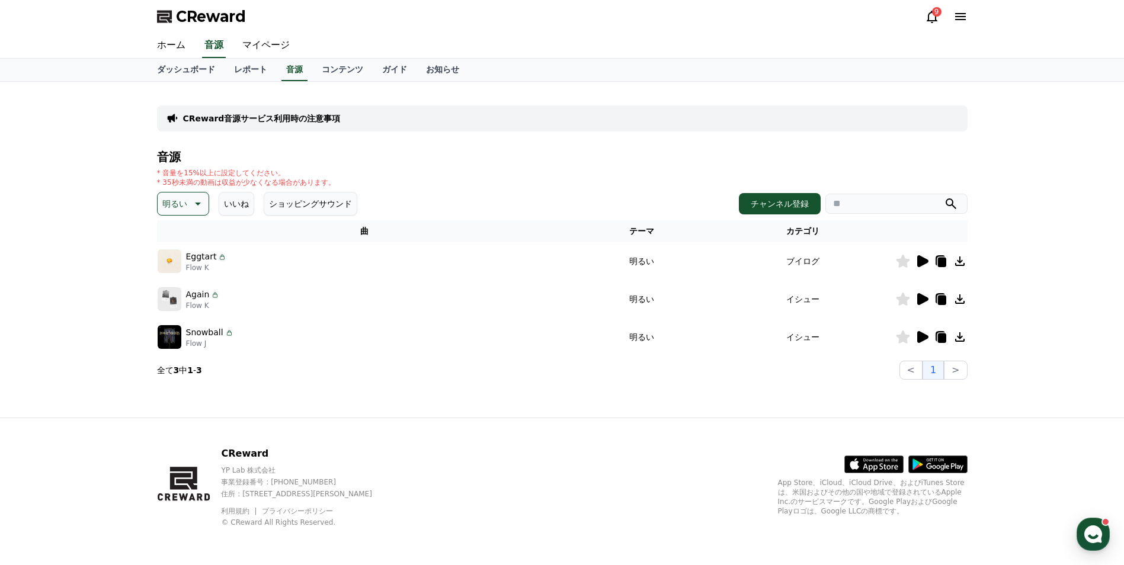
drag, startPoint x: 338, startPoint y: 262, endPoint x: 273, endPoint y: 263, distance: 65.8
click at [273, 263] on div "Eggtart Flow K" at bounding box center [365, 261] width 414 height 24
click at [172, 264] on img at bounding box center [170, 261] width 24 height 24
click at [168, 261] on img at bounding box center [170, 261] width 24 height 24
drag, startPoint x: 168, startPoint y: 260, endPoint x: 401, endPoint y: 277, distance: 234.1
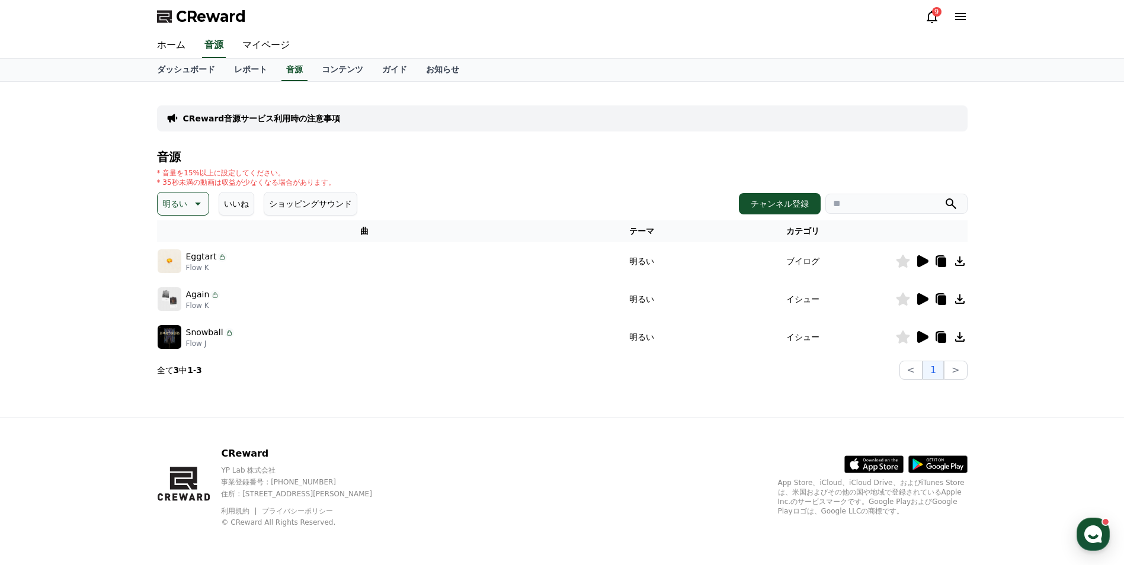
click at [403, 277] on td "Eggtart Flow K" at bounding box center [364, 261] width 415 height 38
click at [200, 206] on icon at bounding box center [197, 204] width 14 height 14
drag, startPoint x: 205, startPoint y: 251, endPoint x: 210, endPoint y: 277, distance: 26.5
click at [210, 277] on div "音源 * 音量を15%以上に設定してください。 * 35秒未満の動画は収益が少なくなる場合があります。 明るい テーマ 全て 空想 好奇心 暗い 明るい ポッ…" at bounding box center [562, 265] width 811 height 229
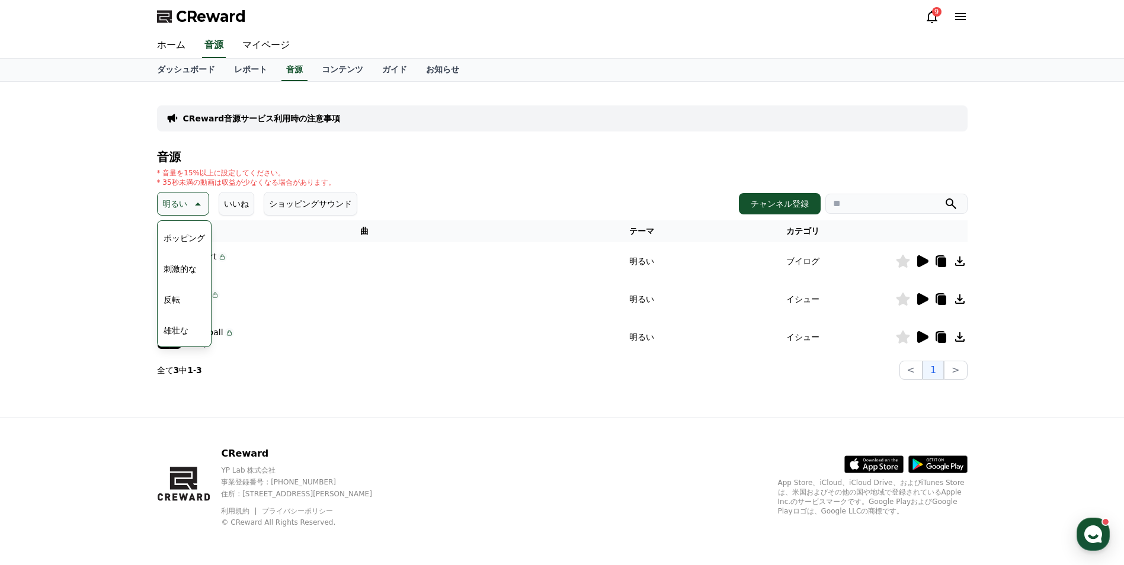
drag, startPoint x: 210, startPoint y: 277, endPoint x: 280, endPoint y: 302, distance: 74.2
click at [280, 303] on div "Again Flow K" at bounding box center [365, 299] width 414 height 24
click at [172, 276] on button "穏やかな" at bounding box center [180, 274] width 43 height 26
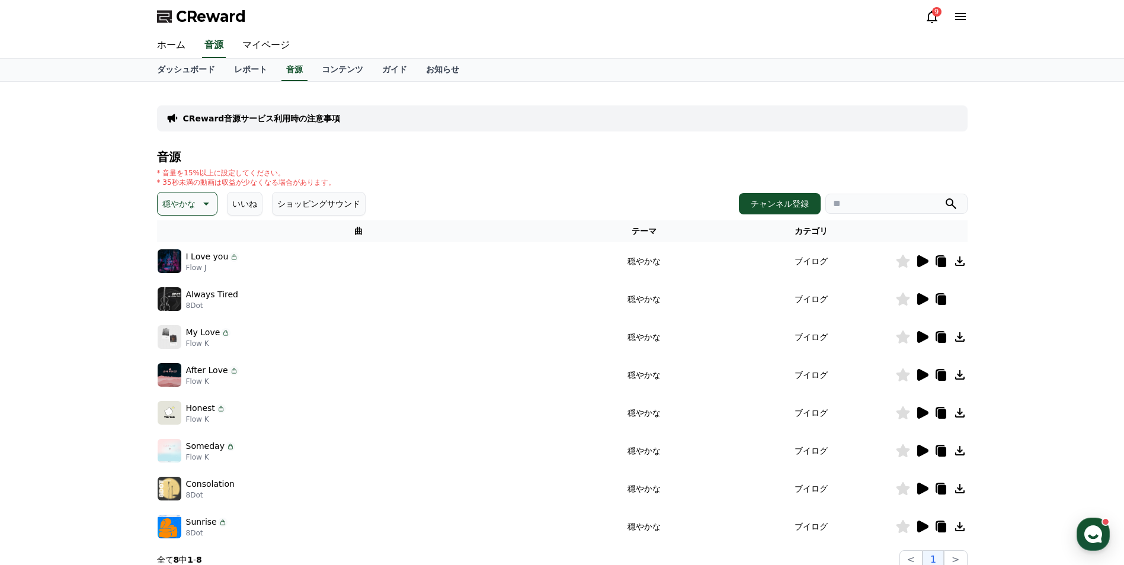
click at [923, 262] on icon at bounding box center [922, 261] width 11 height 12
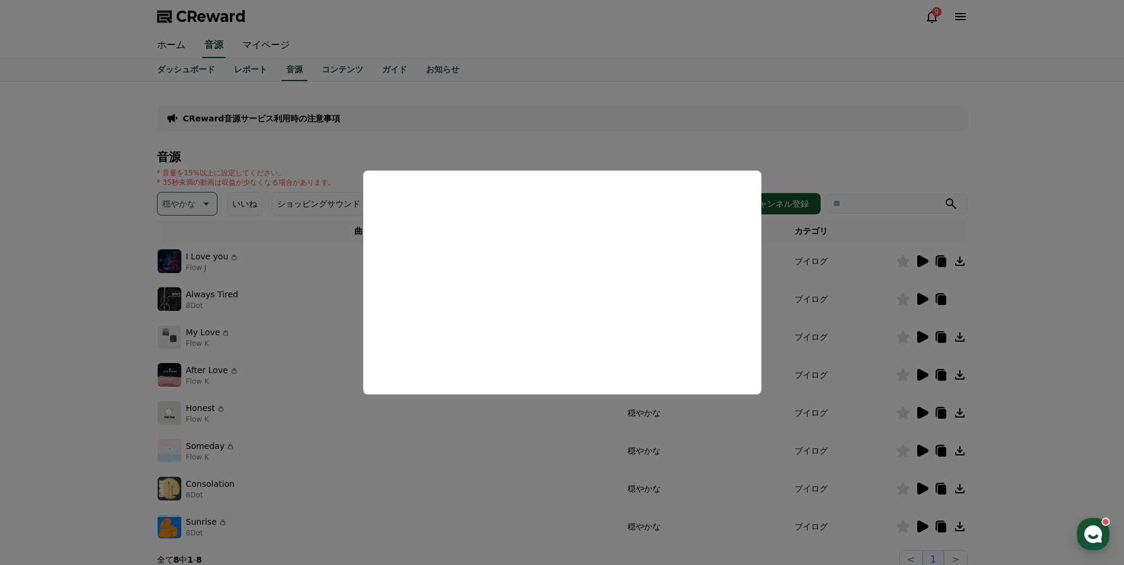
click at [962, 263] on button "close modal" at bounding box center [562, 282] width 1124 height 565
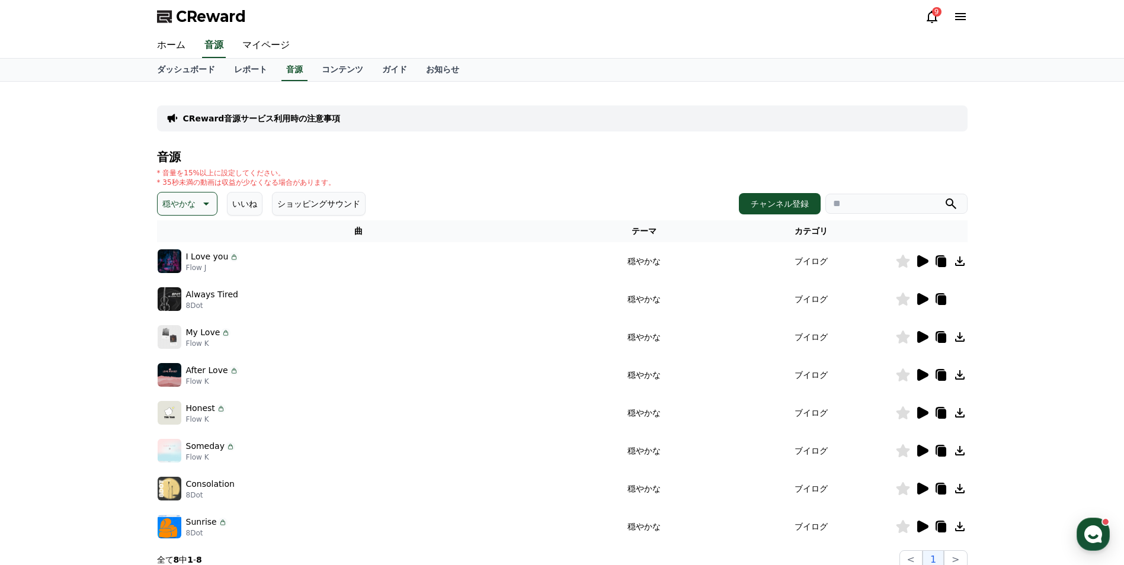
click at [958, 264] on icon at bounding box center [960, 261] width 14 height 14
click at [710, 27] on div "CReward 9" at bounding box center [563, 16] width 830 height 33
click at [179, 70] on link "ダッシュボード" at bounding box center [186, 70] width 77 height 23
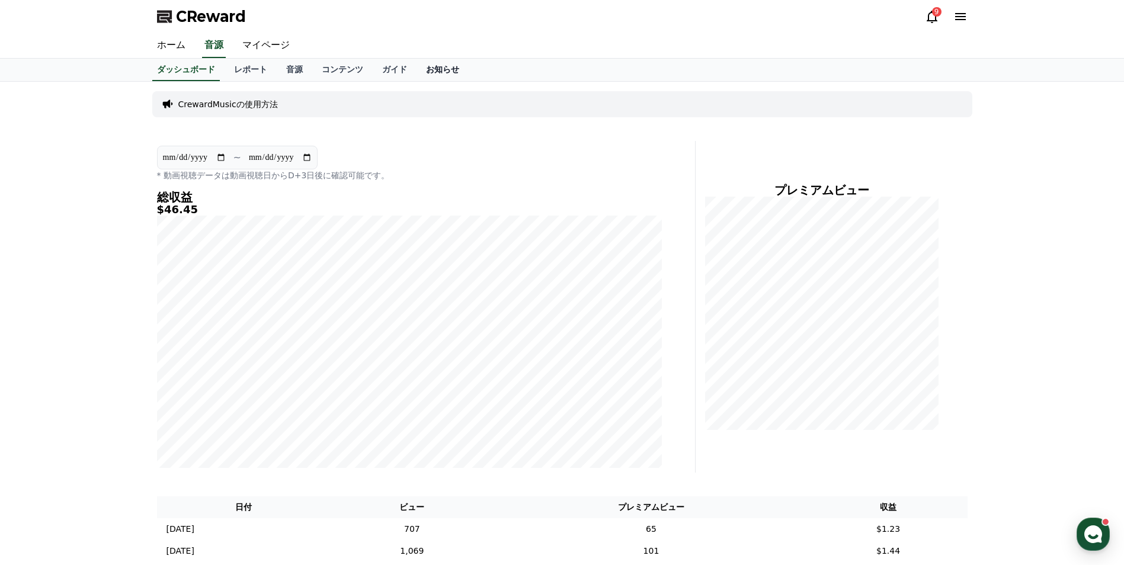
click at [417, 74] on link "お知らせ" at bounding box center [443, 70] width 52 height 23
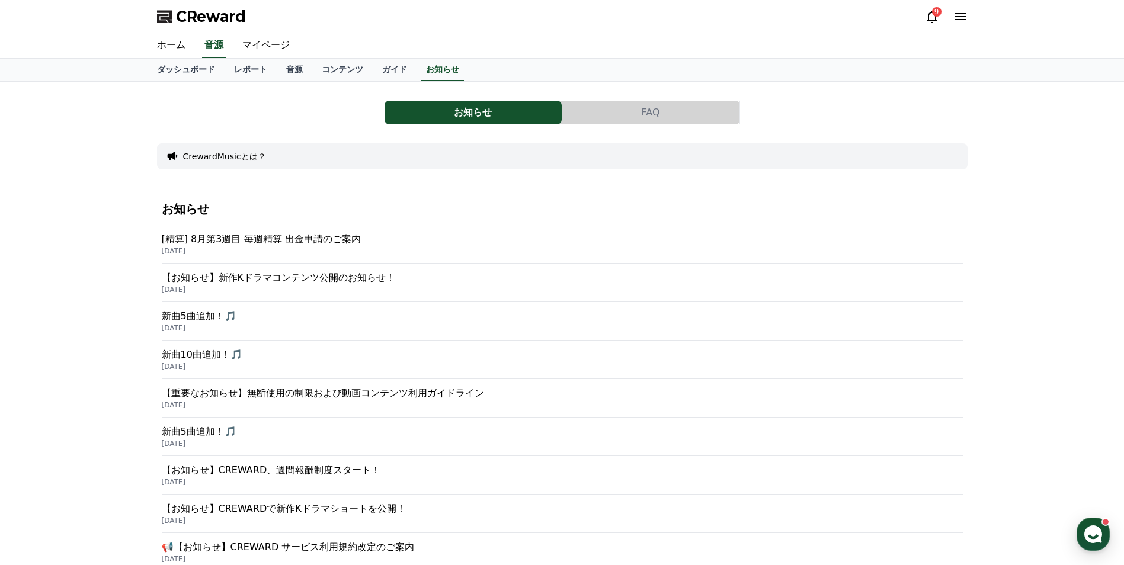
click at [300, 392] on p "【重要なお知らせ】無断使用の制限および動画コンテンツ利用ガイドライン" at bounding box center [562, 393] width 801 height 14
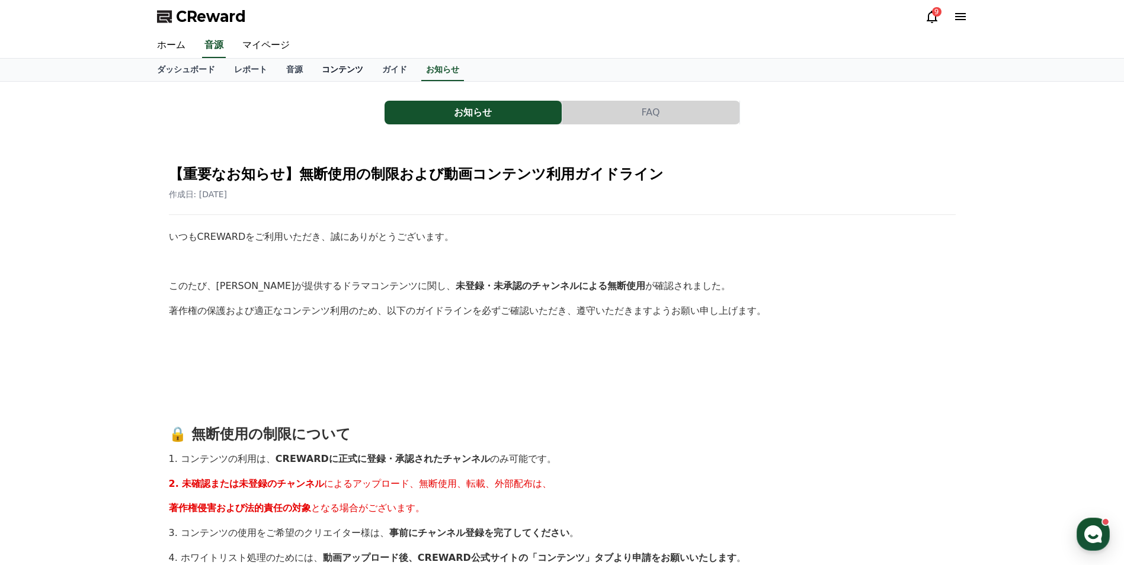
click at [312, 72] on link "コンテンツ" at bounding box center [342, 70] width 60 height 23
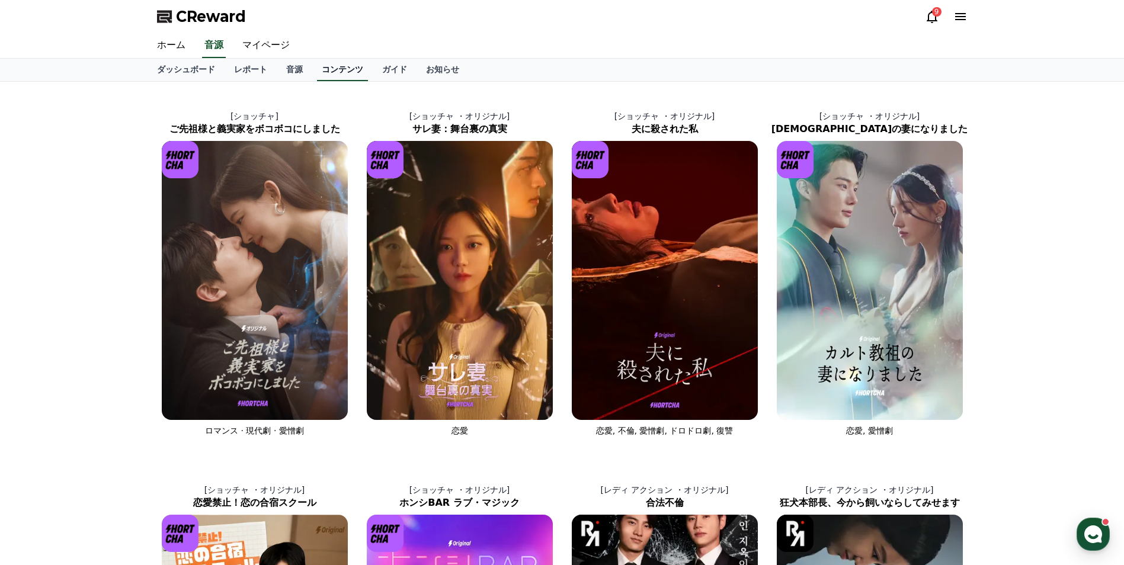
click at [317, 72] on link "コンテンツ" at bounding box center [342, 70] width 51 height 23
click at [184, 71] on link "ダッシュボード" at bounding box center [186, 70] width 77 height 23
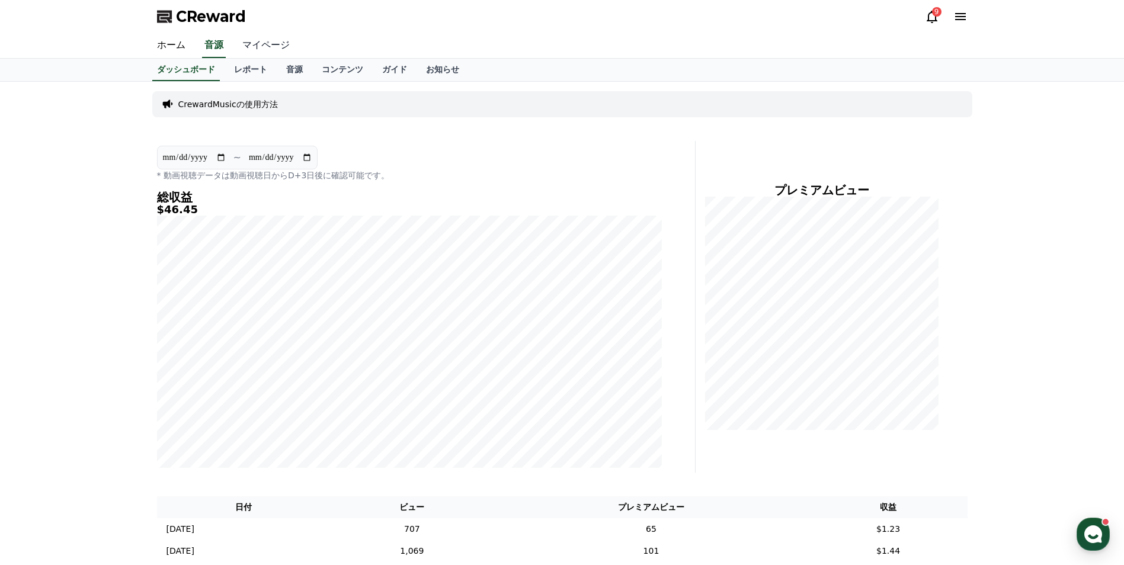
click at [261, 46] on link "マイページ" at bounding box center [266, 45] width 66 height 25
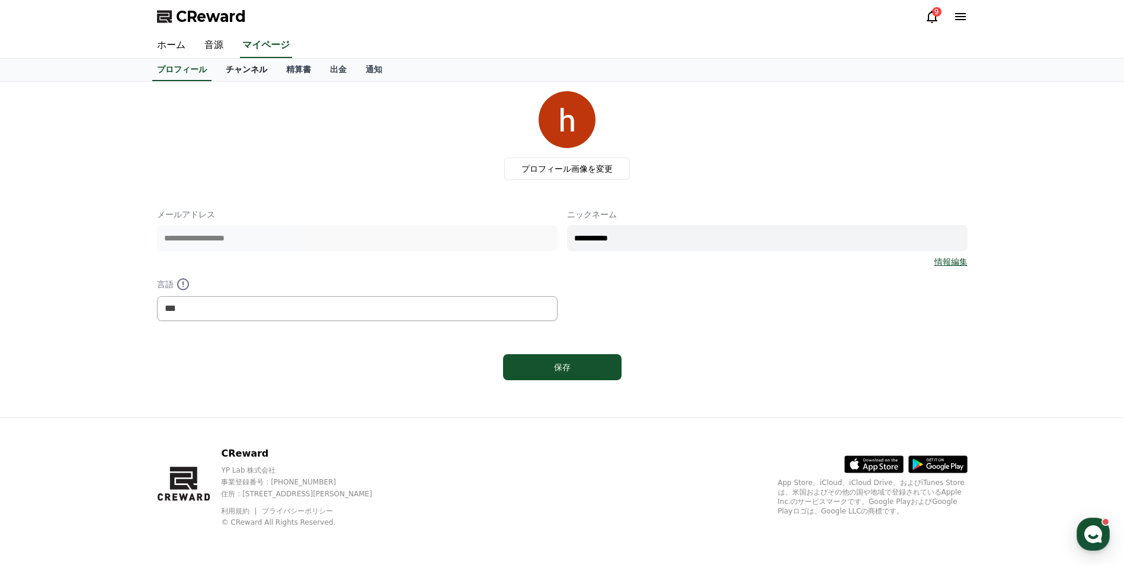
click at [235, 72] on link "チャンネル" at bounding box center [246, 70] width 60 height 23
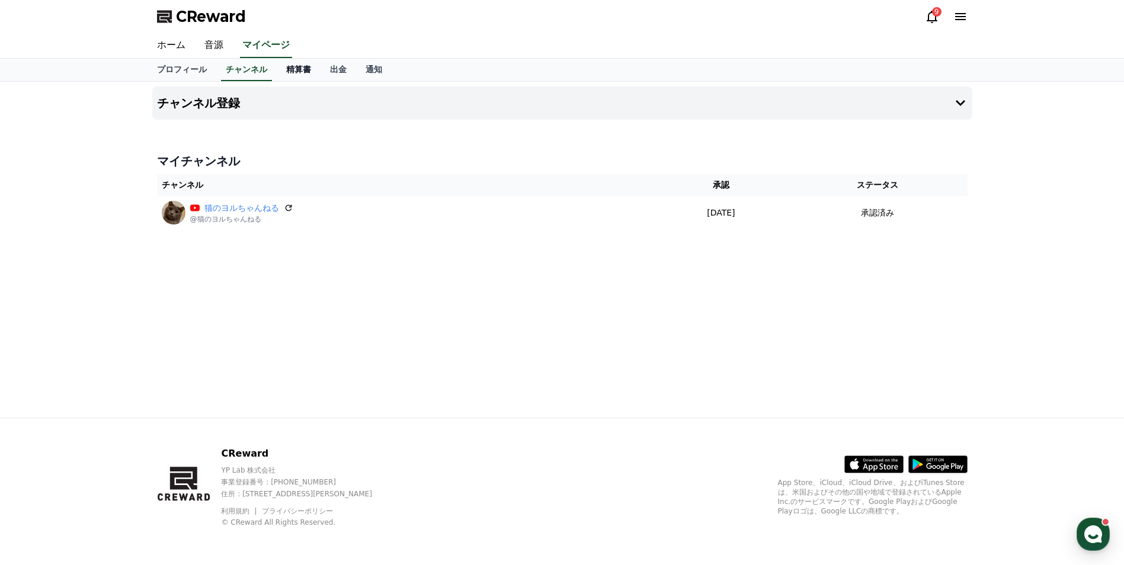
click at [277, 72] on link "精算書" at bounding box center [299, 70] width 44 height 23
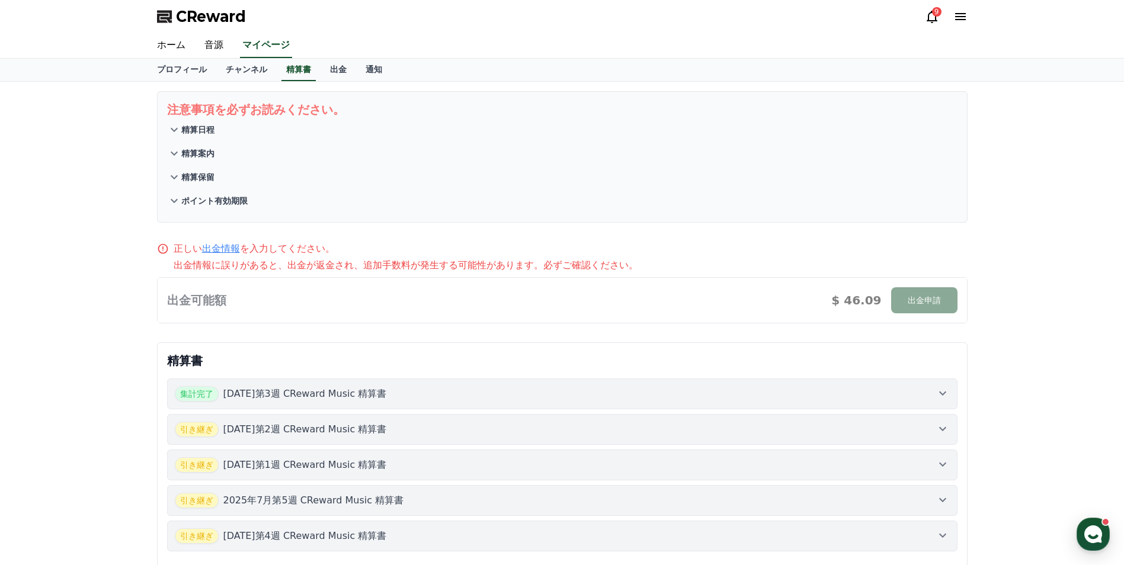
click at [177, 129] on icon at bounding box center [174, 130] width 7 height 4
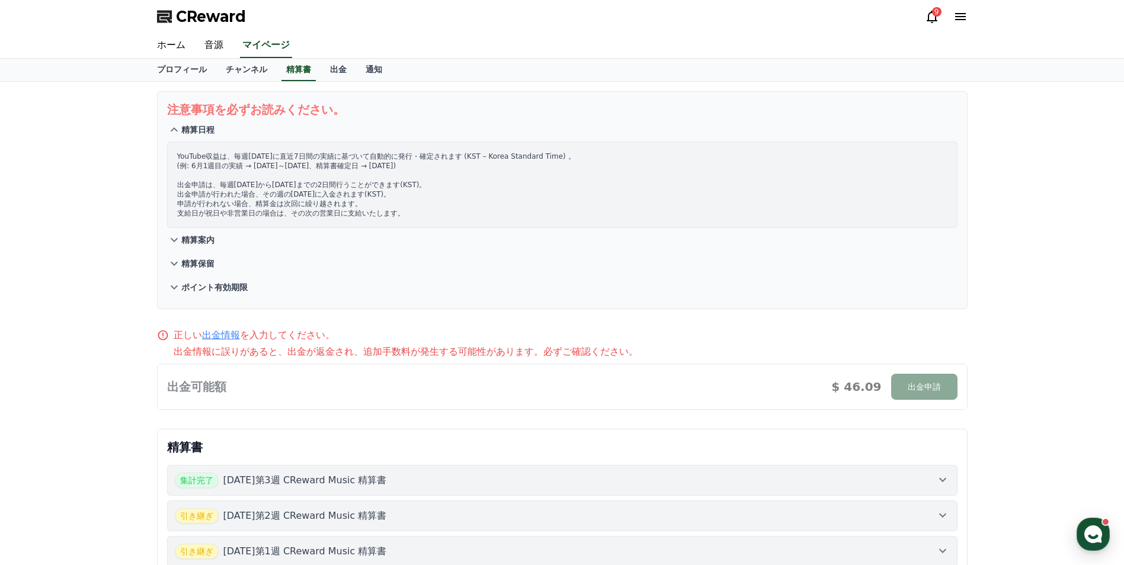
click at [191, 238] on p "精算案内" at bounding box center [197, 240] width 33 height 12
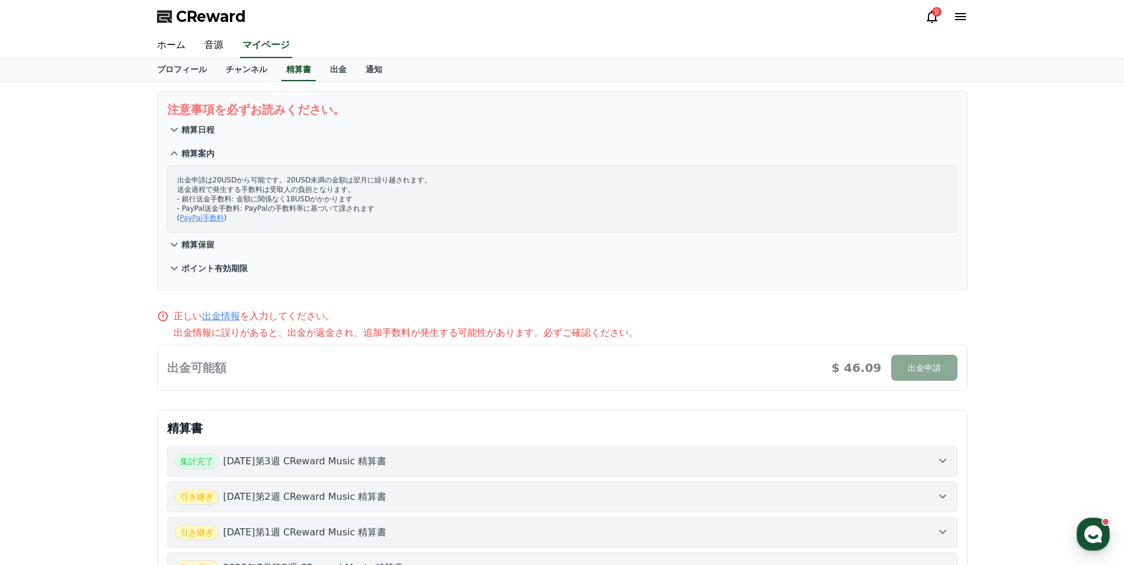
click at [200, 243] on p "精算保留" at bounding box center [197, 245] width 33 height 12
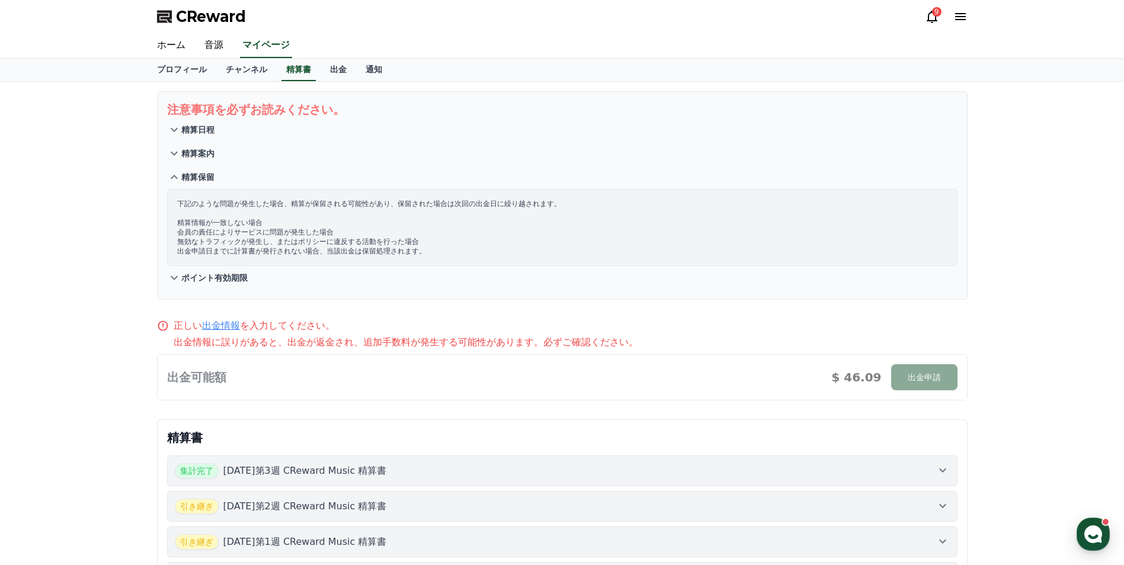
click at [202, 281] on p "ポイント有効期限" at bounding box center [214, 278] width 66 height 12
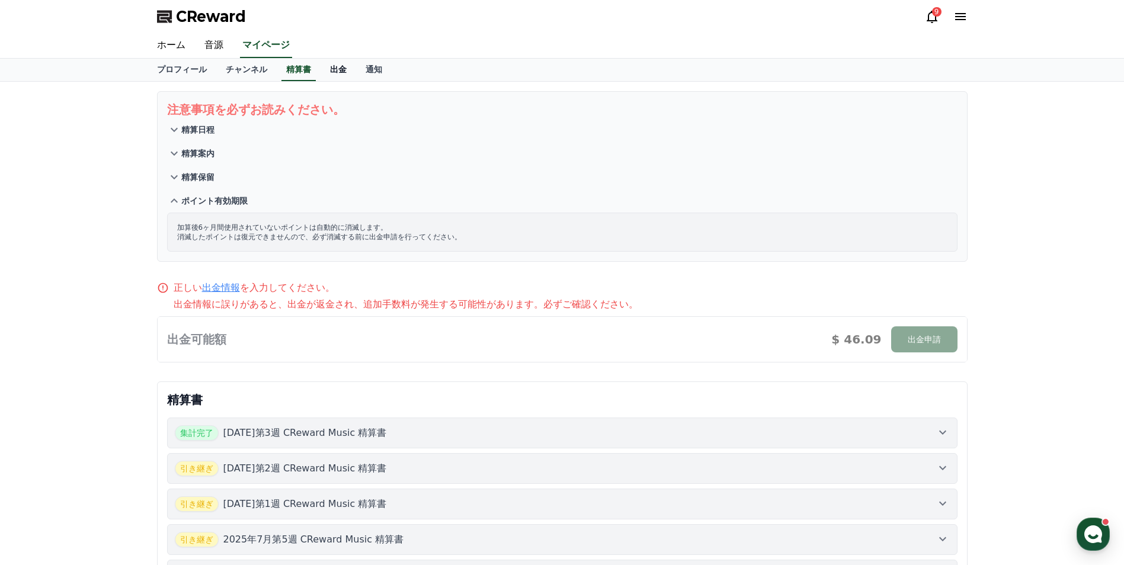
click at [321, 69] on link "出金" at bounding box center [339, 70] width 36 height 23
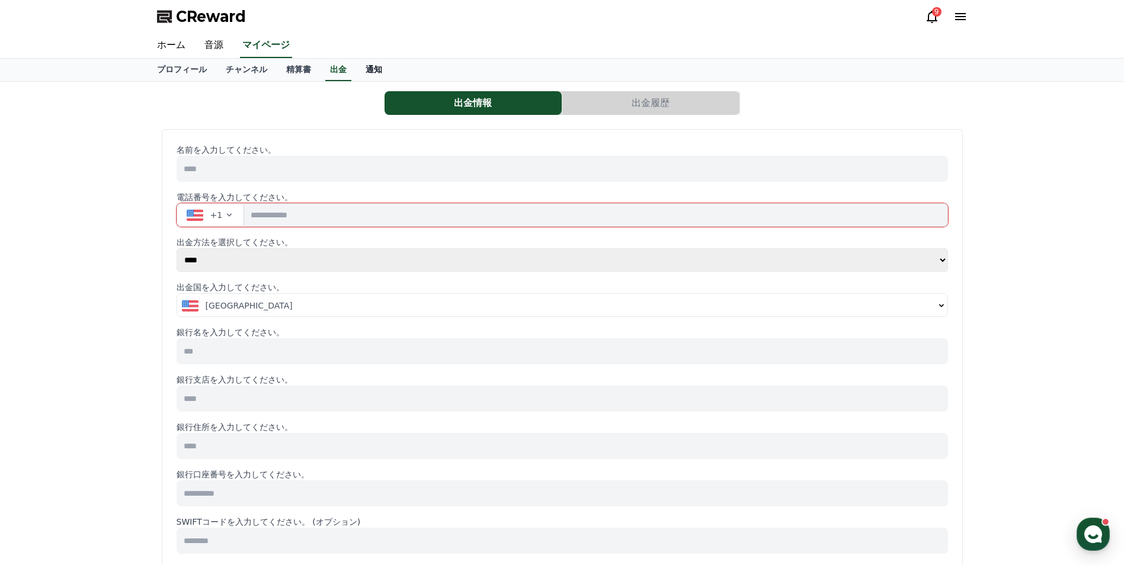
click at [356, 72] on link "通知" at bounding box center [374, 70] width 36 height 23
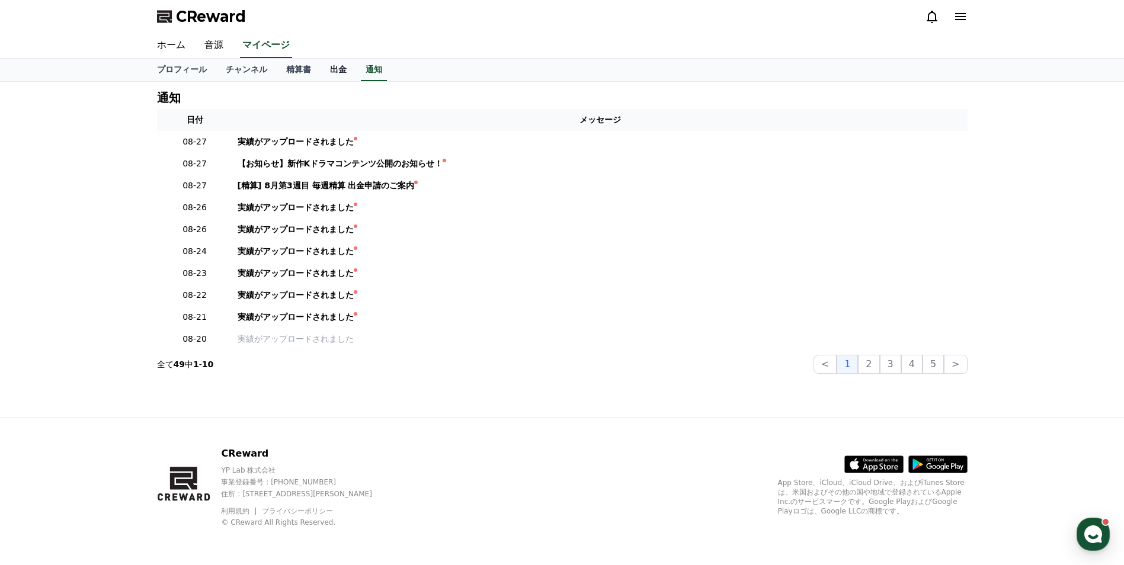
click at [321, 72] on link "出金" at bounding box center [339, 70] width 36 height 23
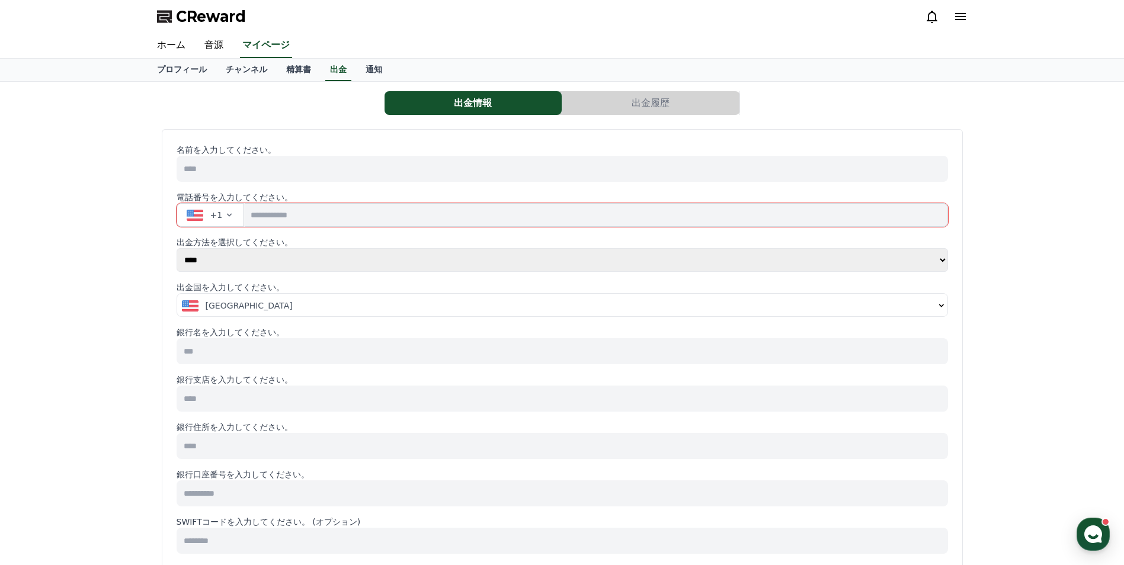
click at [255, 260] on select "**** ******" at bounding box center [562, 260] width 771 height 24
click at [167, 269] on div "名前を入力してください。 電話番号を入力してください。 +1 出金方法を選択してください。 **** ****** 出金国を入力してください。 United …" at bounding box center [562, 548] width 801 height 839
click at [239, 305] on span "[GEOGRAPHIC_DATA]" at bounding box center [249, 306] width 87 height 12
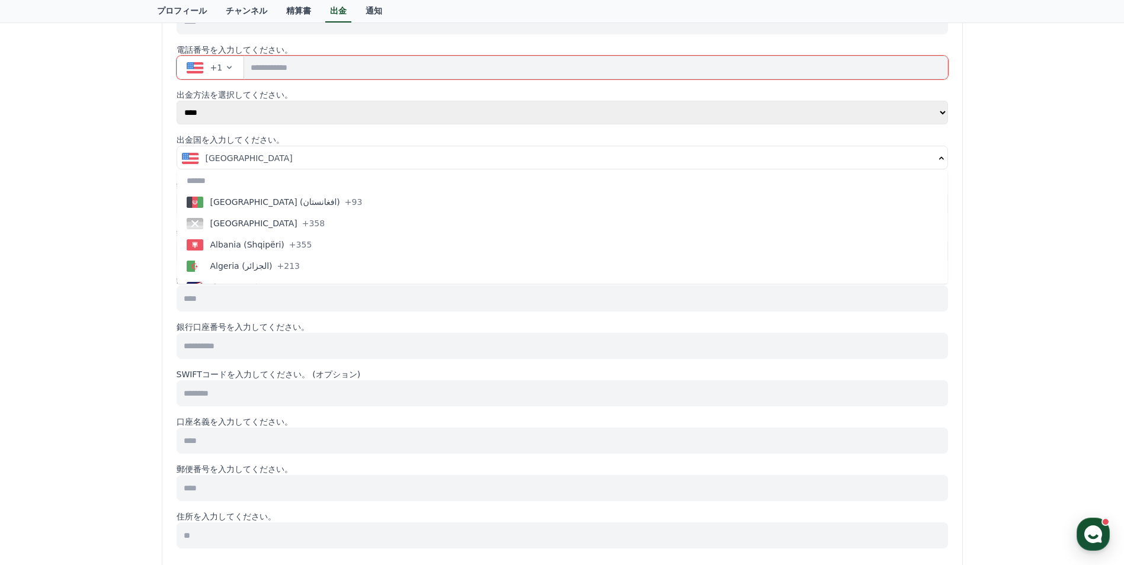
scroll to position [91, 0]
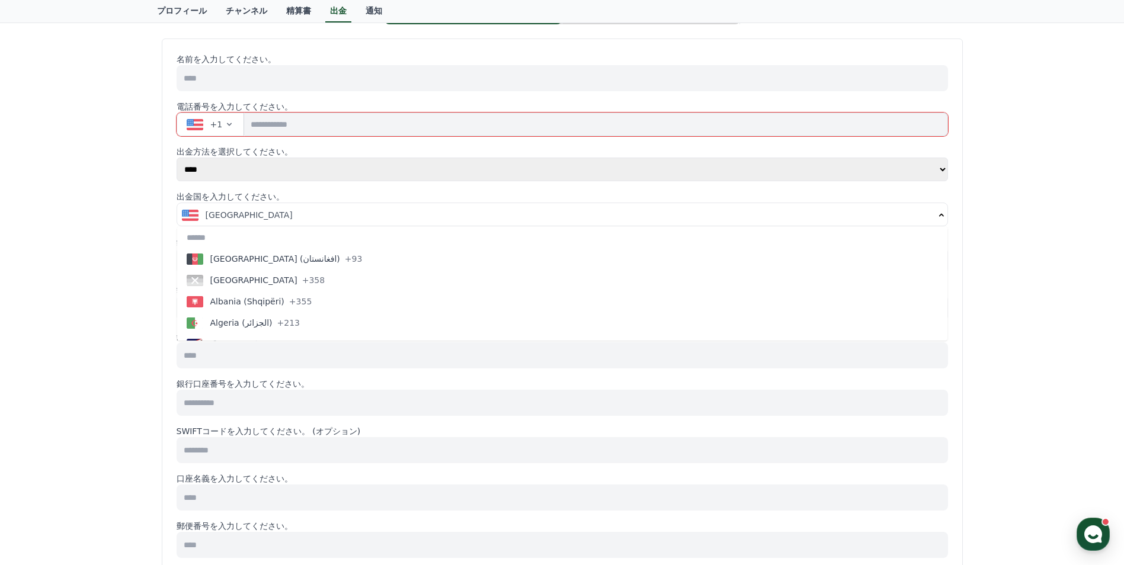
click at [232, 356] on input at bounding box center [562, 355] width 771 height 26
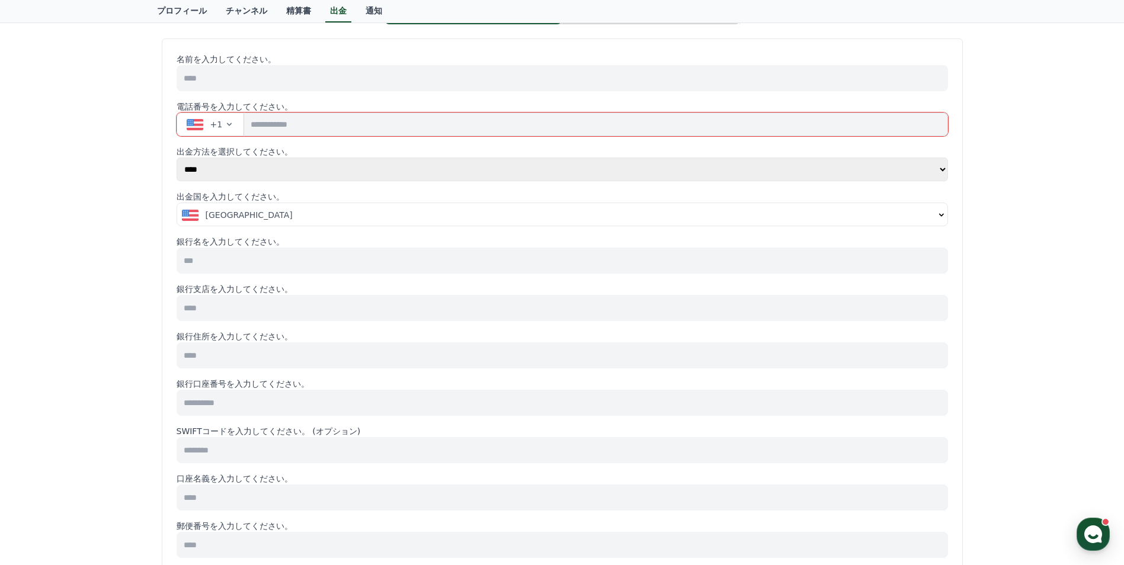
click at [149, 361] on div "出金情報 出金履歴 名前を入力してください。 電話番号を入力してください。 +1 出金方法を選択してください。 **** ****** 出金国を入力してくださ…" at bounding box center [563, 441] width 830 height 901
click at [217, 381] on p "銀行口座番号を入力してください。" at bounding box center [562, 384] width 771 height 12
click at [219, 339] on p "銀行住所を入力してください。" at bounding box center [562, 337] width 771 height 12
click at [230, 368] on input at bounding box center [562, 355] width 771 height 26
drag, startPoint x: 171, startPoint y: 374, endPoint x: 170, endPoint y: 363, distance: 11.3
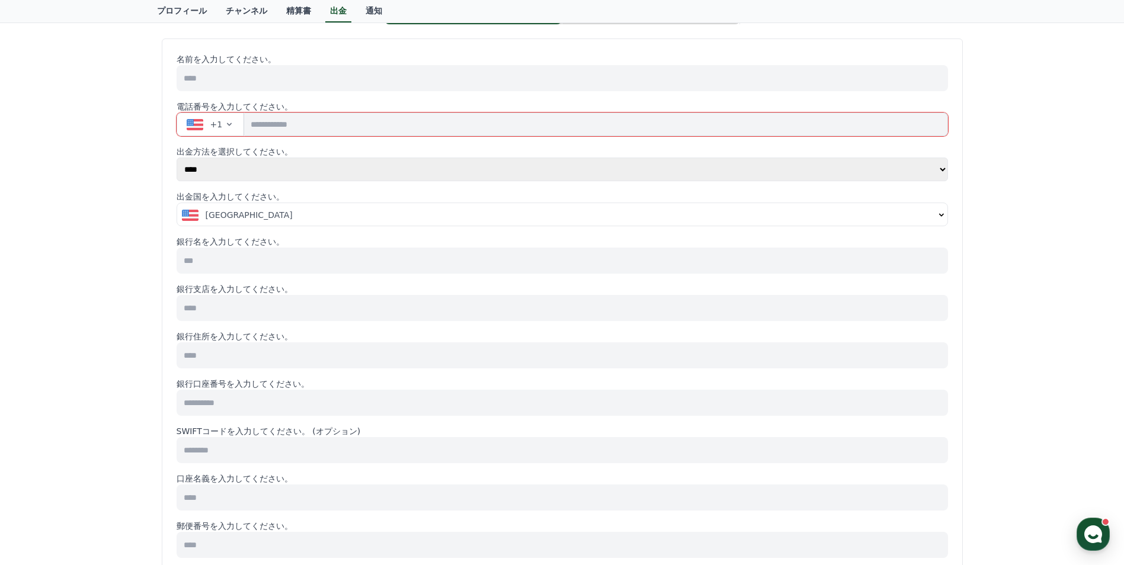
click at [171, 374] on div "名前を入力してください。 電話番号を入力してください。 +1 出金方法を選択してください。 **** ****** 出金国を入力してください。 United …" at bounding box center [562, 458] width 801 height 839
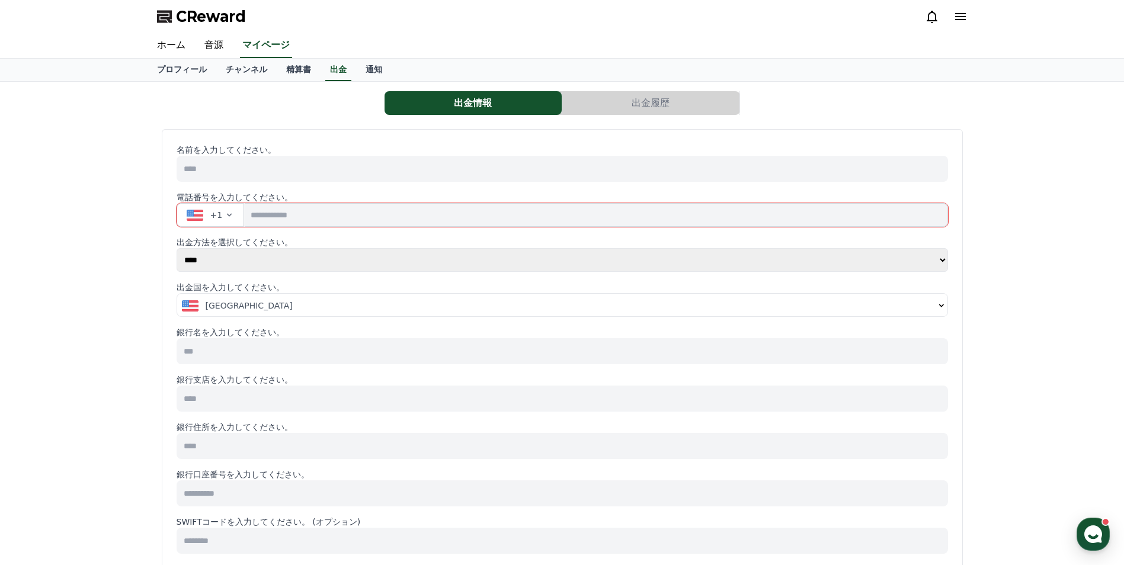
scroll to position [237, 0]
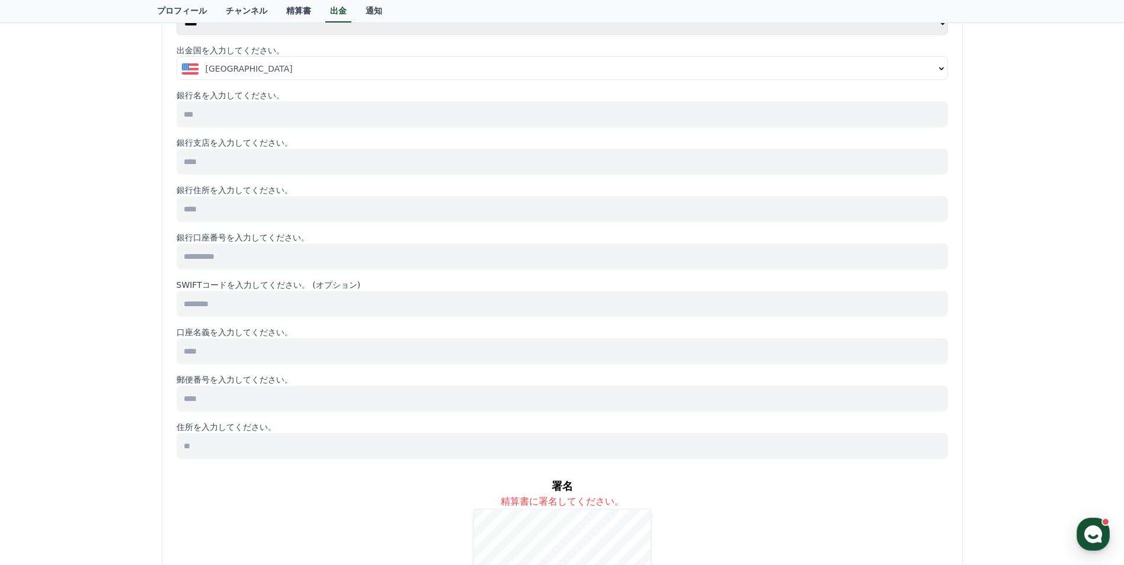
click at [235, 305] on input at bounding box center [562, 304] width 771 height 26
click at [305, 341] on input at bounding box center [562, 351] width 771 height 26
click at [283, 385] on p "郵便番号を入力してください。" at bounding box center [562, 380] width 771 height 12
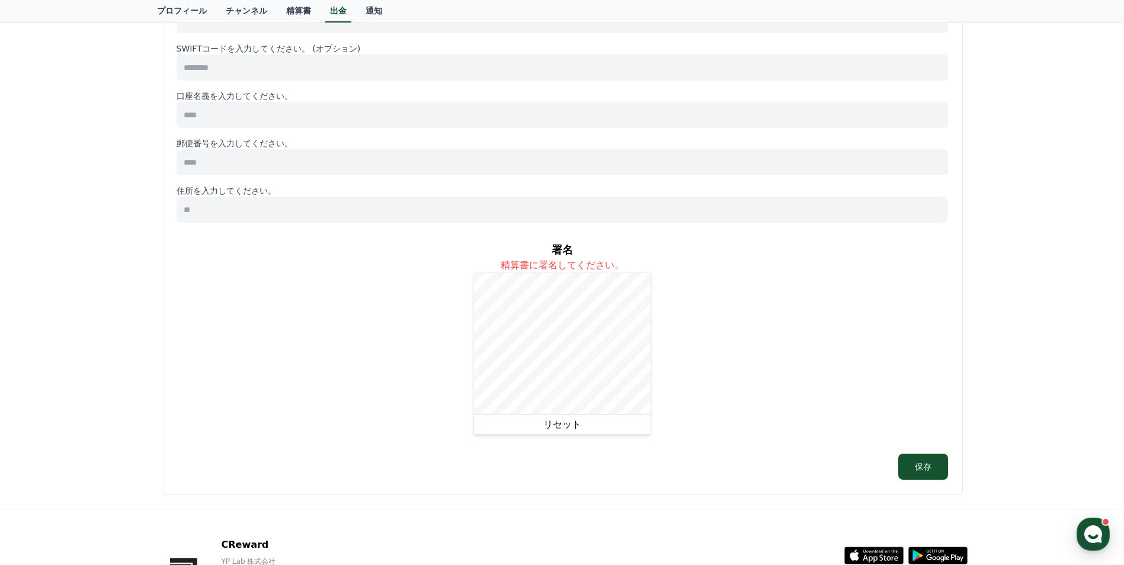
scroll to position [474, 0]
click at [536, 423] on button "リセット" at bounding box center [562, 424] width 178 height 20
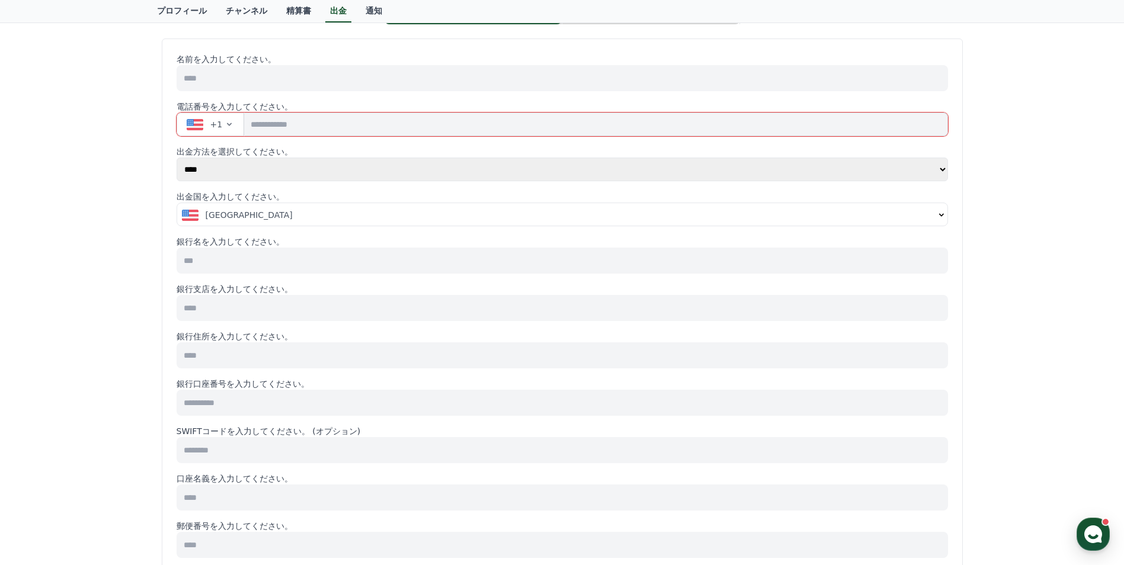
scroll to position [0, 0]
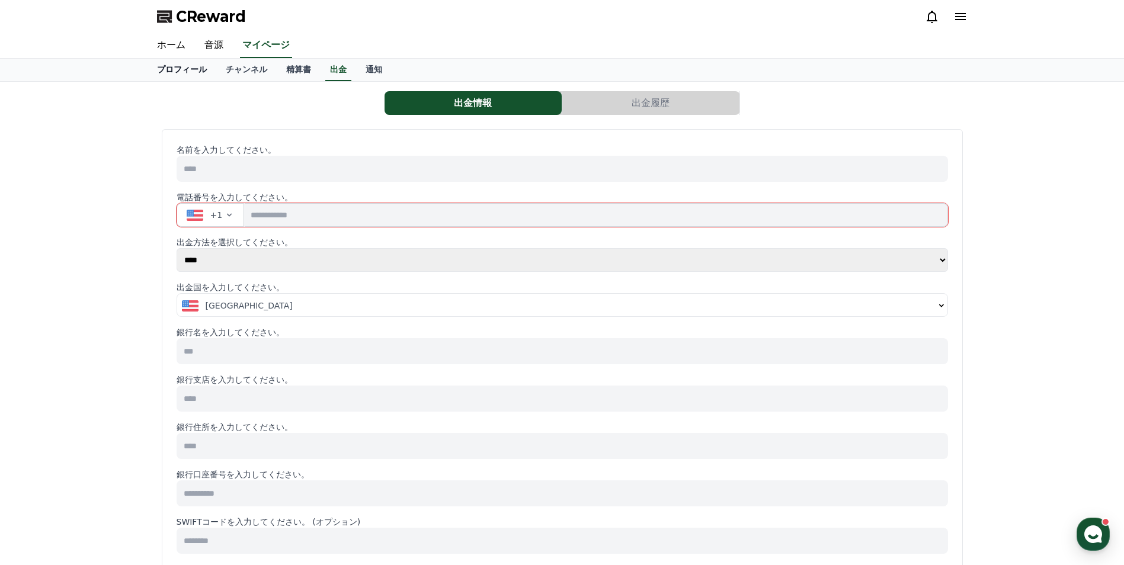
click at [167, 66] on link "プロフィール" at bounding box center [182, 70] width 69 height 23
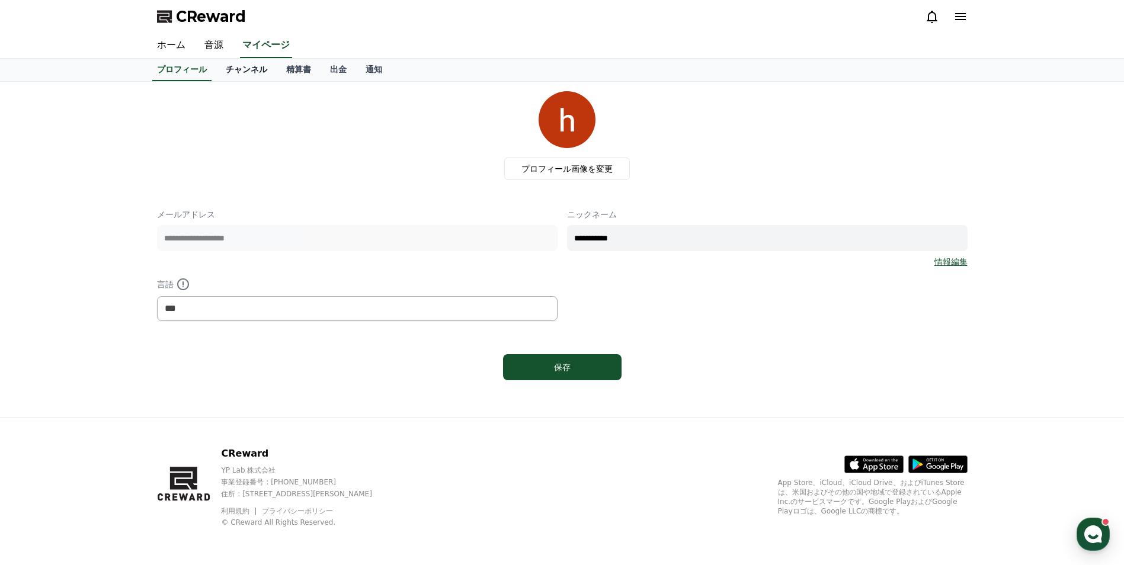
click at [222, 66] on link "チャンネル" at bounding box center [246, 70] width 60 height 23
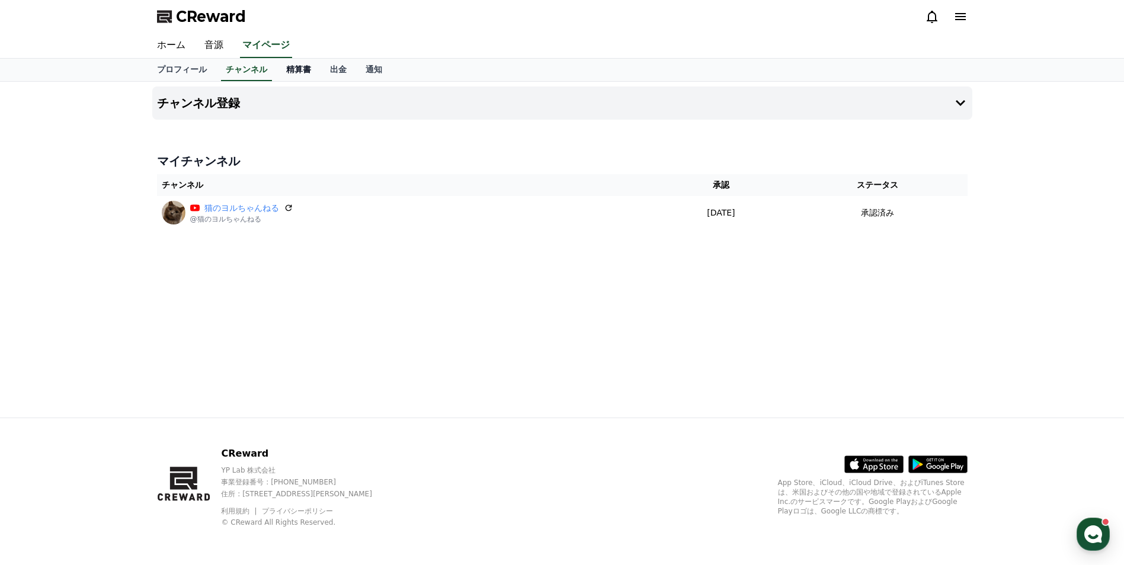
click at [278, 71] on link "精算書" at bounding box center [299, 70] width 44 height 23
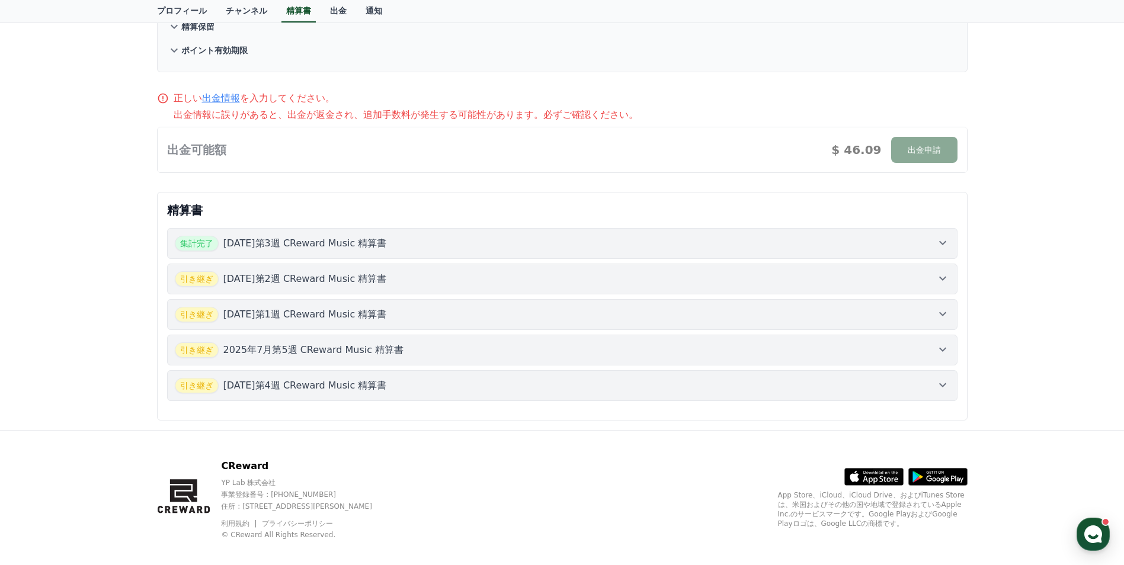
scroll to position [163, 0]
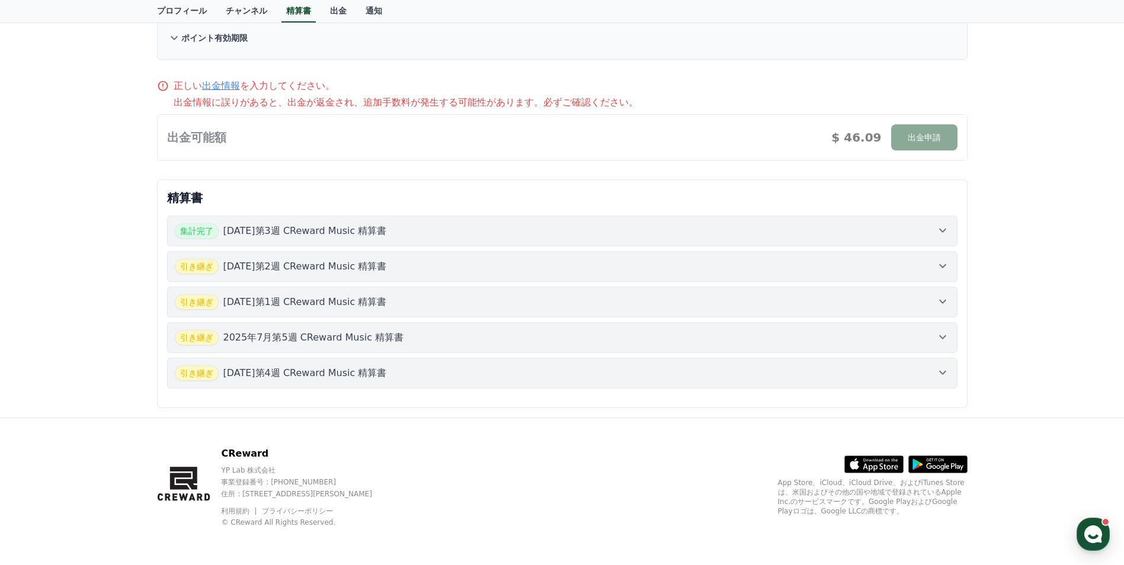
click at [917, 138] on div at bounding box center [562, 137] width 809 height 45
click at [816, 131] on div at bounding box center [562, 137] width 809 height 45
